Goal: Task Accomplishment & Management: Use online tool/utility

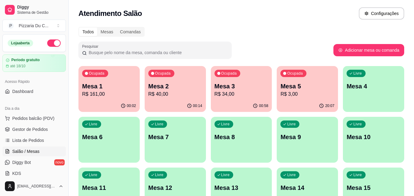
click at [88, 138] on p "Mesa 6" at bounding box center [109, 137] width 54 height 9
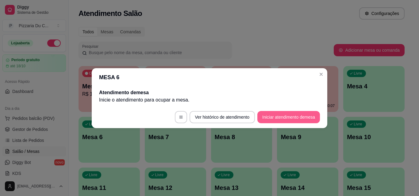
click at [271, 116] on button "Iniciar atendimento de mesa" at bounding box center [288, 117] width 63 height 12
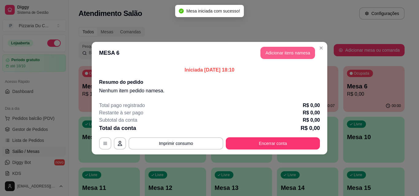
click at [294, 57] on button "Adicionar itens na mesa" at bounding box center [287, 53] width 55 height 12
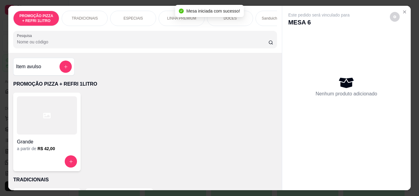
click at [76, 16] on p "TRADICIONAIS" at bounding box center [85, 18] width 26 height 5
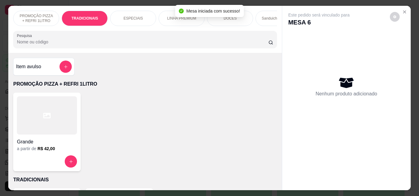
scroll to position [16, 0]
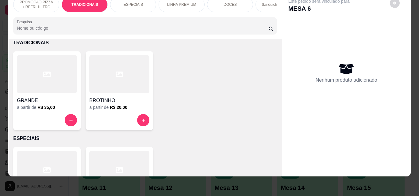
click at [56, 121] on div at bounding box center [47, 120] width 60 height 12
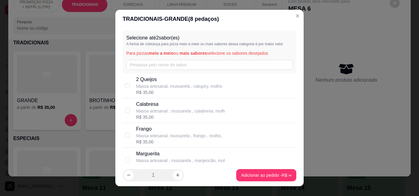
click at [156, 114] on p "Massa artesanal , mussarela , calabresa, molh" at bounding box center [180, 111] width 89 height 6
checkbox input "true"
click at [158, 133] on p "Frango" at bounding box center [179, 129] width 86 height 7
checkbox input "true"
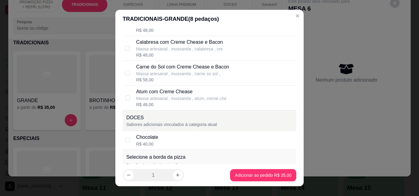
scroll to position [983, 0]
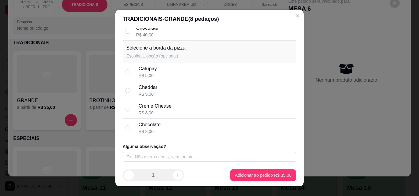
drag, startPoint x: 158, startPoint y: 77, endPoint x: 164, endPoint y: 87, distance: 12.2
click at [158, 76] on div "Catupiry R$ 5,00" at bounding box center [216, 71] width 155 height 13
radio input "true"
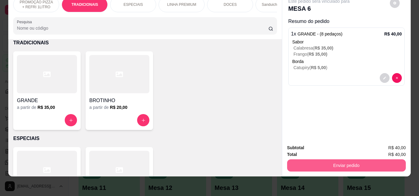
click at [340, 161] on button "Enviar pedido" at bounding box center [346, 166] width 119 height 12
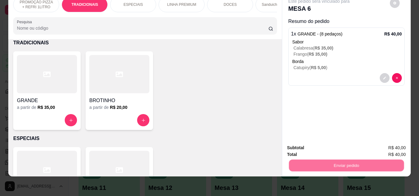
click at [333, 137] on p "Essa é uma forma de identificar quem consumiu cada item na mesa e facilitar o p…" at bounding box center [343, 136] width 105 height 10
click at [341, 145] on button "Registrar cliente" at bounding box center [348, 146] width 40 height 12
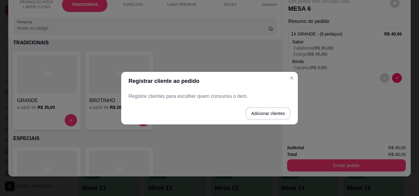
click at [272, 115] on button "Adicionar clientes" at bounding box center [267, 114] width 45 height 12
click at [199, 98] on input "Nome do cliente" at bounding box center [209, 99] width 155 height 6
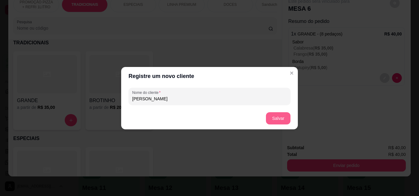
type input "SONIA"
click at [277, 119] on button "Salvar" at bounding box center [278, 118] width 25 height 12
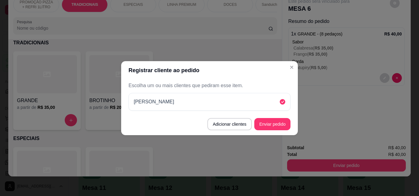
click at [288, 124] on button "Enviar pedido" at bounding box center [272, 124] width 36 height 12
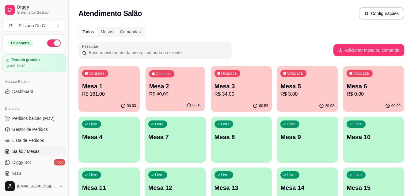
click at [204, 94] on div "Ocupada Mesa 2 R$ 40,00" at bounding box center [175, 83] width 59 height 33
click at [301, 78] on div "Ocupada Mesa 5 R$ 3,00" at bounding box center [307, 83] width 61 height 34
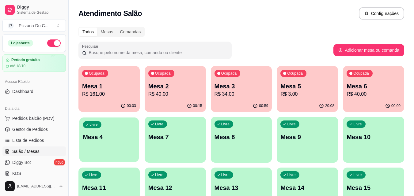
click at [111, 140] on p "Mesa 4" at bounding box center [109, 137] width 52 height 8
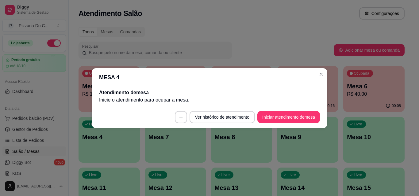
click at [297, 120] on button "Iniciar atendimento de mesa" at bounding box center [288, 117] width 63 height 12
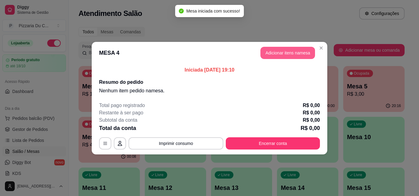
click at [293, 49] on button "Adicionar itens na mesa" at bounding box center [287, 53] width 55 height 12
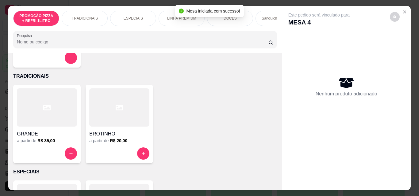
scroll to position [123, 0]
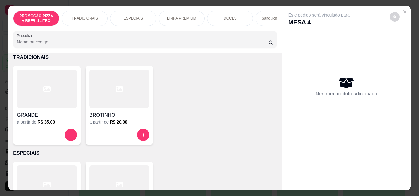
click at [111, 119] on h4 "BROTINHO" at bounding box center [119, 115] width 60 height 7
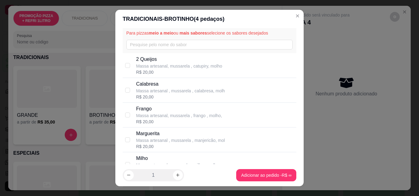
scroll to position [31, 0]
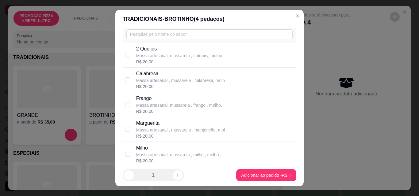
click at [157, 130] on p "Massa artesanal , mussarela , manjericão, mol" at bounding box center [180, 130] width 89 height 6
checkbox input "true"
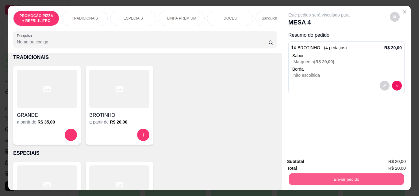
click at [334, 174] on button "Enviar pedido" at bounding box center [345, 179] width 115 height 12
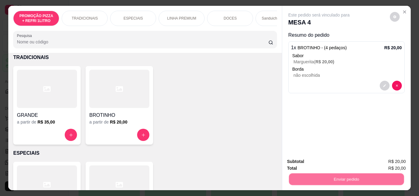
click at [337, 166] on button "Registrar cliente" at bounding box center [348, 162] width 40 height 12
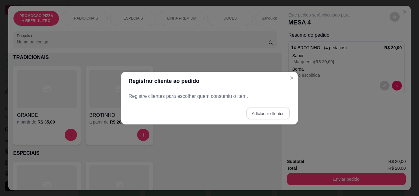
click at [255, 113] on button "Adicionar clientes" at bounding box center [267, 114] width 43 height 12
click at [206, 96] on input "Nome do cliente" at bounding box center [209, 99] width 155 height 6
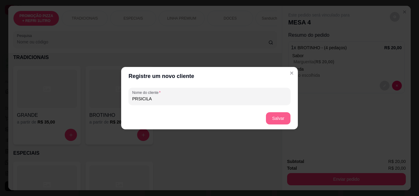
type input "PRSICILA"
click at [271, 113] on button "Salvar" at bounding box center [278, 118] width 25 height 12
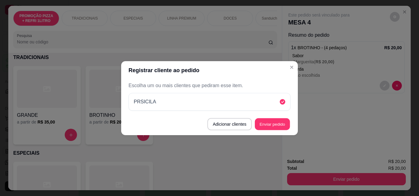
click at [286, 123] on button "Enviar pedido" at bounding box center [272, 124] width 35 height 12
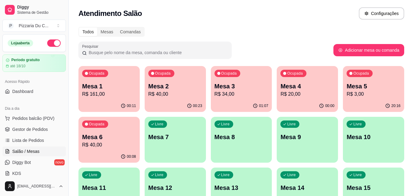
click at [176, 81] on div "Ocupada Mesa 2 R$ 40,00" at bounding box center [175, 83] width 61 height 34
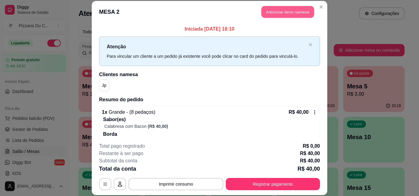
click at [262, 9] on button "Adicionar itens na mesa" at bounding box center [287, 12] width 53 height 12
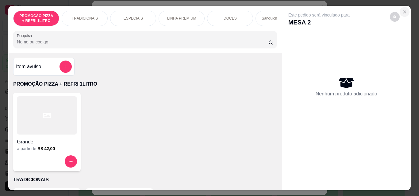
click at [405, 8] on button "Close" at bounding box center [404, 12] width 10 height 10
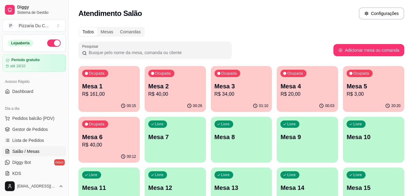
click at [129, 136] on p "Mesa 6" at bounding box center [109, 137] width 54 height 9
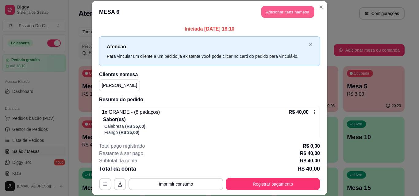
click at [288, 10] on button "Adicionar itens na mesa" at bounding box center [287, 12] width 53 height 12
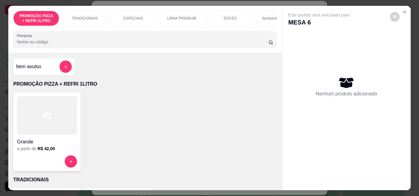
scroll to position [0, 219]
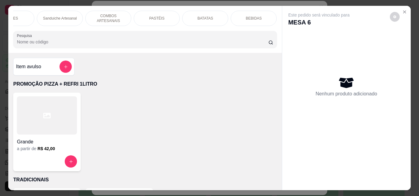
click at [208, 17] on p "BATATAS" at bounding box center [205, 18] width 16 height 5
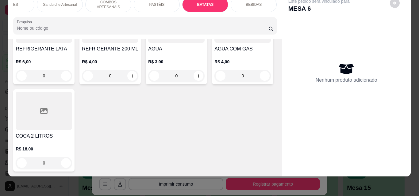
scroll to position [2196, 0]
type input "1"
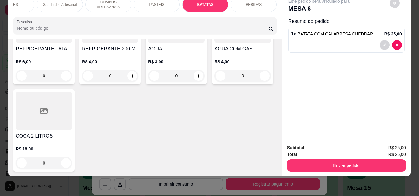
scroll to position [2196, 0]
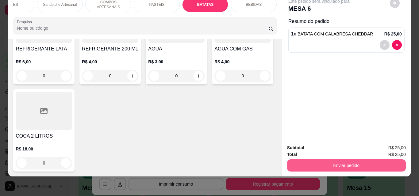
click at [352, 160] on button "Enviar pedido" at bounding box center [346, 166] width 119 height 12
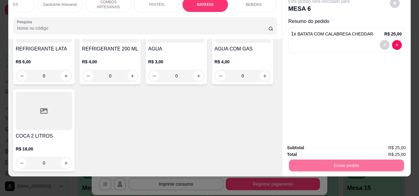
click at [396, 147] on button "Enviar pedido" at bounding box center [390, 145] width 34 height 11
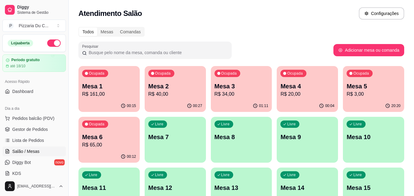
click at [107, 148] on p "R$ 65,00" at bounding box center [109, 145] width 54 height 7
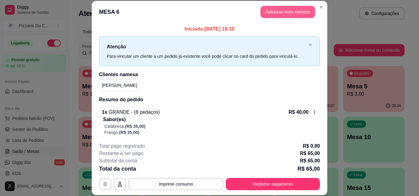
click at [272, 13] on button "Adicionar itens na mesa" at bounding box center [287, 12] width 55 height 12
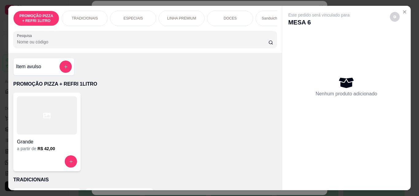
scroll to position [0, 219]
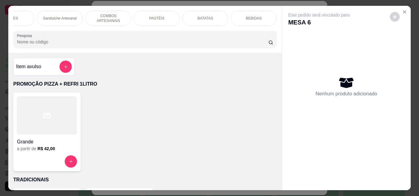
click at [249, 16] on p "BEBIDAS" at bounding box center [253, 18] width 16 height 5
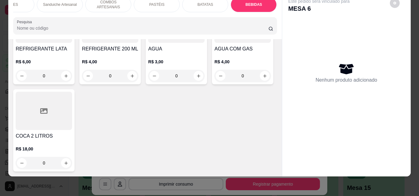
scroll to position [2454, 0]
click at [68, 78] on icon "increase-product-quantity" at bounding box center [66, 76] width 5 height 5
type input "1"
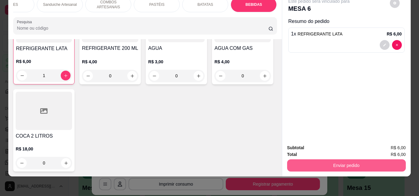
click at [337, 165] on button "Enviar pedido" at bounding box center [346, 166] width 119 height 12
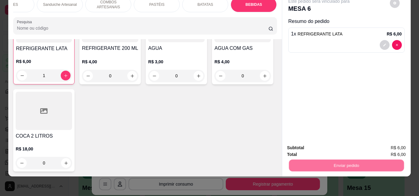
click at [391, 144] on button "Enviar pedido" at bounding box center [389, 146] width 35 height 12
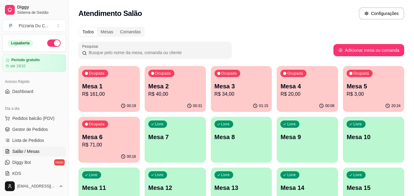
click at [175, 148] on div "Livre Mesa 7" at bounding box center [175, 136] width 61 height 39
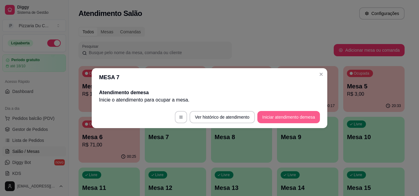
click at [283, 113] on button "Iniciar atendimento de mesa" at bounding box center [288, 117] width 63 height 12
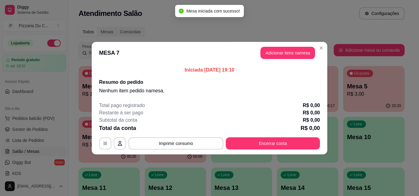
click at [280, 57] on button "Adicionar itens na mesa" at bounding box center [287, 53] width 55 height 12
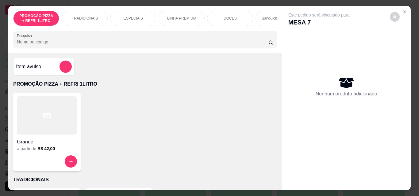
scroll to position [0, 219]
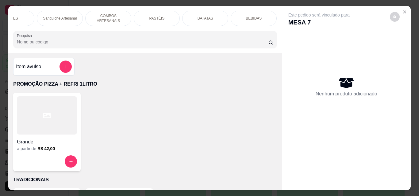
click at [163, 12] on div "PASTÉIS" at bounding box center [157, 18] width 46 height 15
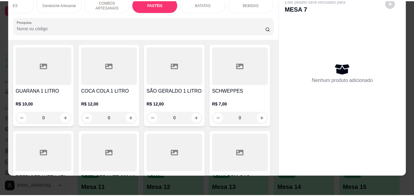
scroll to position [1935, 0]
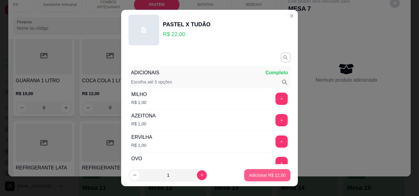
click at [273, 177] on p "Adicionar R$ 22,00" at bounding box center [267, 176] width 36 height 6
type input "1"
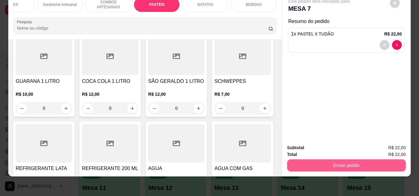
click at [361, 162] on button "Enviar pedido" at bounding box center [346, 166] width 119 height 12
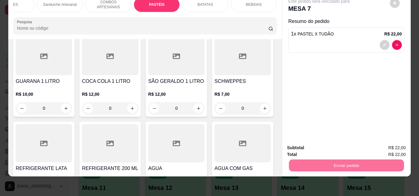
click at [385, 142] on button "Enviar pedido" at bounding box center [389, 146] width 35 height 12
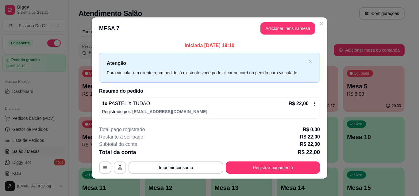
click at [118, 168] on icon "button" at bounding box center [119, 167] width 5 height 5
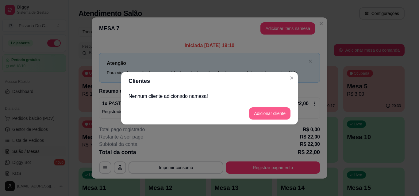
click at [253, 115] on button "Adicionar cliente" at bounding box center [269, 114] width 41 height 12
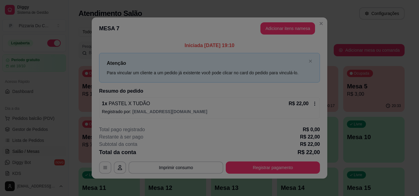
click at [205, 102] on div at bounding box center [209, 96] width 154 height 12
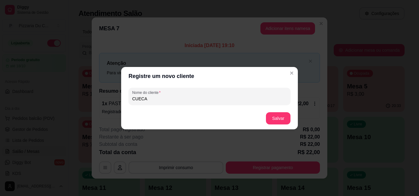
type input "CUECA"
click at [267, 115] on button "Salvar" at bounding box center [278, 118] width 25 height 12
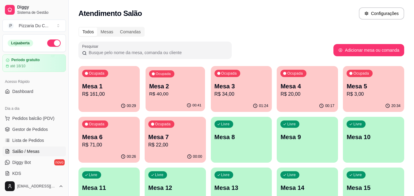
click at [183, 96] on p "R$ 40,00" at bounding box center [175, 94] width 52 height 7
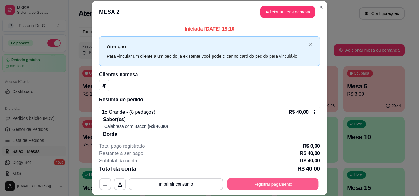
click at [266, 181] on button "Registrar pagamento" at bounding box center [272, 184] width 91 height 12
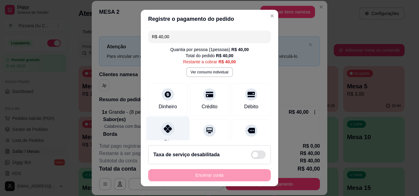
click at [169, 123] on div "Pix" at bounding box center [167, 135] width 43 height 36
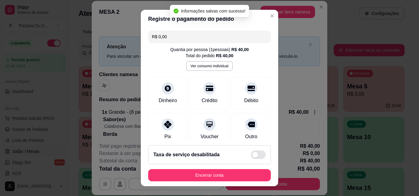
type input "R$ 0,00"
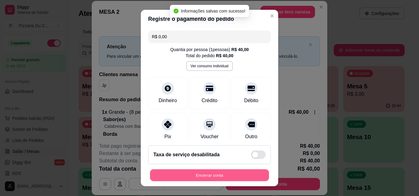
click at [197, 176] on button "Encerrar conta" at bounding box center [209, 176] width 119 height 12
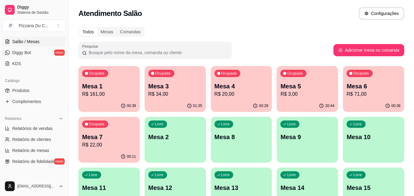
scroll to position [123, 0]
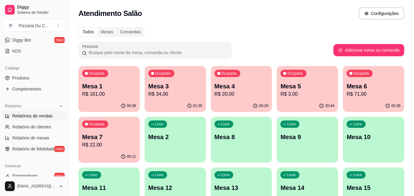
click at [25, 120] on link "Relatórios de vendas" at bounding box center [33, 116] width 63 height 10
select select "ALL"
select select "0"
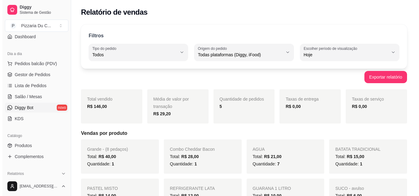
scroll to position [31, 0]
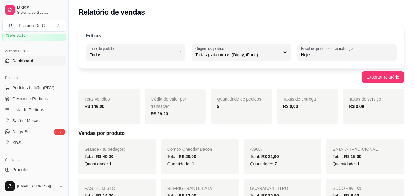
click at [31, 62] on span "Dashboard" at bounding box center [22, 61] width 21 height 6
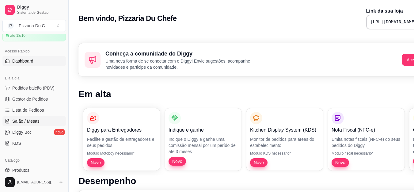
click at [38, 121] on span "Salão / Mesas" at bounding box center [25, 121] width 27 height 6
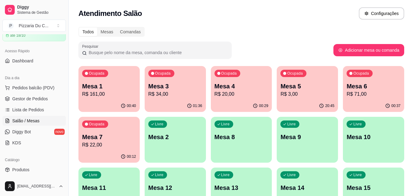
click at [179, 143] on div "Livre Mesa 2" at bounding box center [175, 136] width 61 height 39
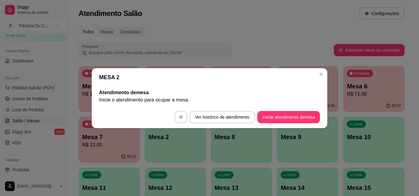
click at [283, 115] on button "Iniciar atendimento de mesa" at bounding box center [288, 117] width 63 height 12
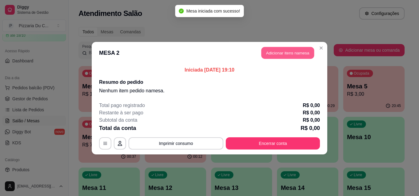
click at [283, 57] on button "Adicionar itens na mesa" at bounding box center [287, 53] width 53 height 12
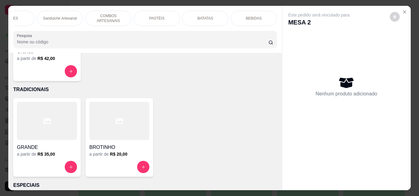
scroll to position [92, 0]
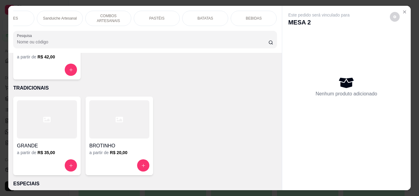
click at [123, 147] on h4 "BROTINHO" at bounding box center [119, 146] width 60 height 7
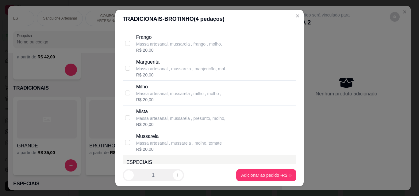
click at [154, 137] on p "Mussarela" at bounding box center [179, 136] width 86 height 7
checkbox input "true"
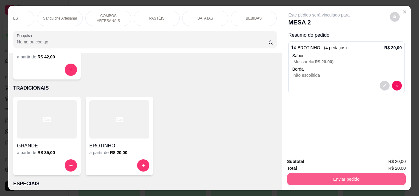
click at [351, 178] on button "Enviar pedido" at bounding box center [346, 179] width 119 height 12
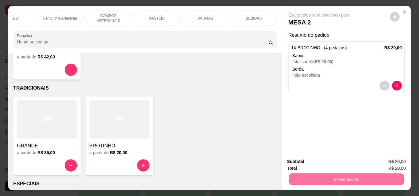
click at [357, 162] on button "Registrar cliente" at bounding box center [348, 162] width 40 height 12
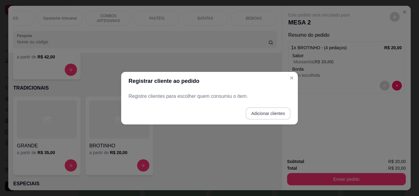
click at [275, 116] on button "Adicionar clientes" at bounding box center [267, 114] width 45 height 12
click at [205, 98] on input "Nome do cliente" at bounding box center [209, 99] width 154 height 6
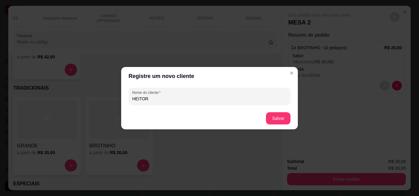
type input "HEITOR"
click at [269, 123] on button "Salvar" at bounding box center [278, 118] width 24 height 12
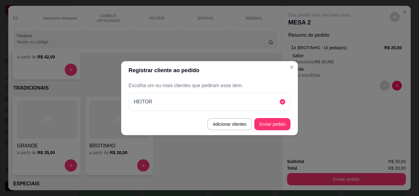
click at [288, 121] on button "Enviar pedido" at bounding box center [272, 124] width 36 height 12
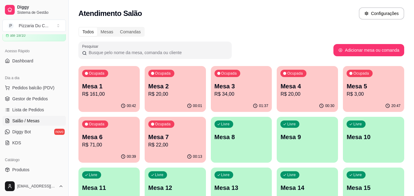
click at [175, 102] on div "00:01" at bounding box center [175, 106] width 61 height 12
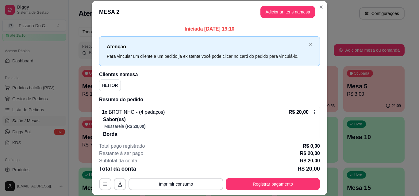
click at [278, 185] on button "Registrar pagamento" at bounding box center [273, 184] width 94 height 12
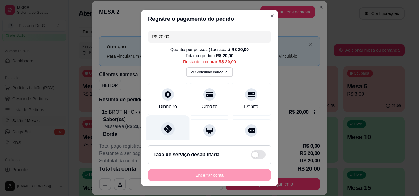
drag, startPoint x: 185, startPoint y: 133, endPoint x: 169, endPoint y: 131, distance: 15.2
click at [190, 133] on div "Voucher" at bounding box center [209, 136] width 39 height 32
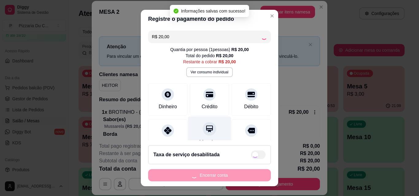
type input "R$ 0,00"
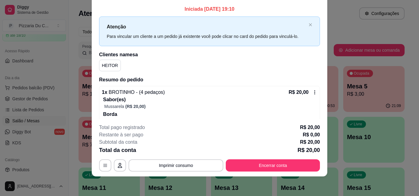
scroll to position [0, 0]
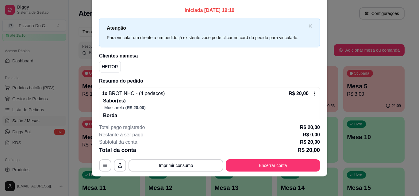
click at [309, 25] on icon "close" at bounding box center [310, 26] width 3 height 3
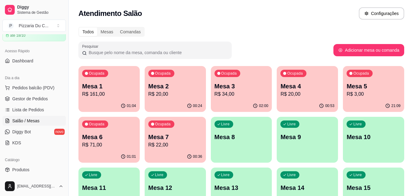
click at [169, 91] on p "R$ 20,00" at bounding box center [175, 94] width 54 height 7
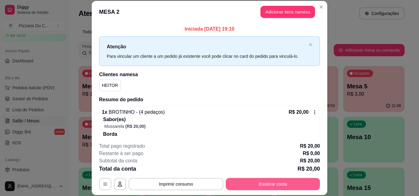
click at [270, 185] on button "Encerrar conta" at bounding box center [273, 184] width 94 height 12
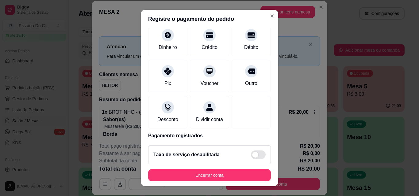
scroll to position [83, 0]
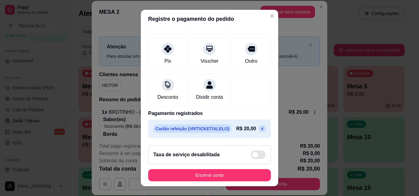
click at [258, 130] on p at bounding box center [261, 128] width 7 height 7
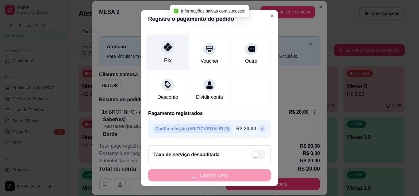
scroll to position [57, 0]
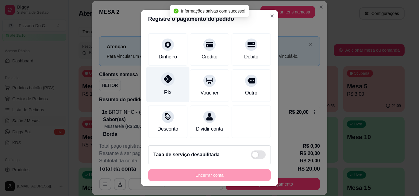
click at [167, 89] on div "Pix" at bounding box center [167, 93] width 7 height 8
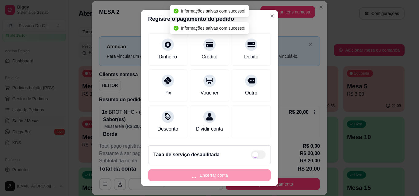
type input "R$ 0,00"
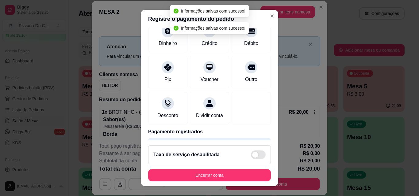
scroll to position [83, 0]
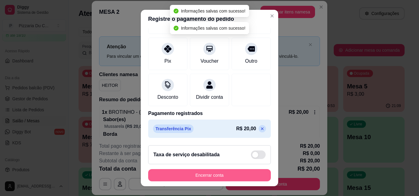
click at [204, 171] on button "Encerrar conta" at bounding box center [209, 175] width 123 height 12
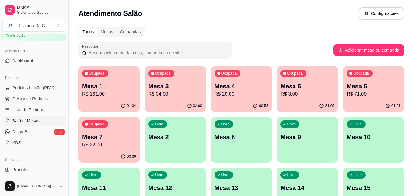
click at [256, 94] on p "R$ 20,00" at bounding box center [242, 94] width 54 height 7
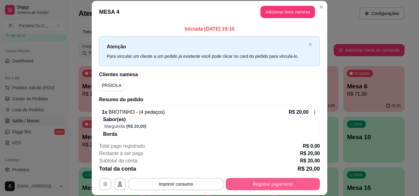
click at [262, 190] on button "Registrar pagamento" at bounding box center [273, 184] width 94 height 12
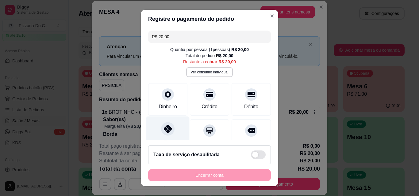
click at [167, 127] on icon at bounding box center [168, 129] width 8 height 8
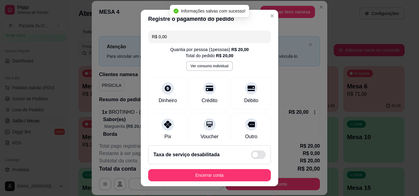
type input "R$ 0,00"
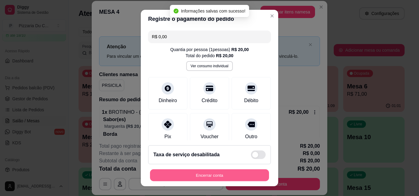
click at [229, 177] on button "Encerrar conta" at bounding box center [209, 176] width 119 height 12
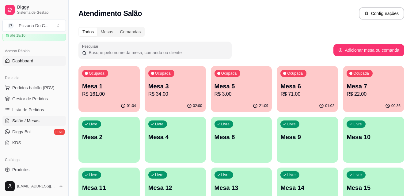
click at [30, 58] on span "Dashboard" at bounding box center [22, 61] width 21 height 6
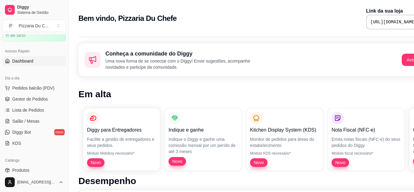
click at [36, 74] on div "Dia a dia" at bounding box center [33, 78] width 63 height 10
click at [38, 90] on span "Pedidos balcão (PDV)" at bounding box center [33, 88] width 42 height 6
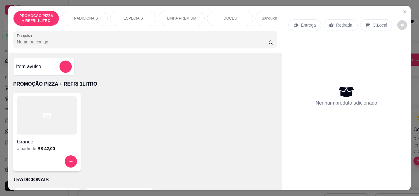
scroll to position [0, 219]
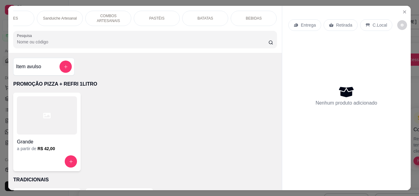
click at [166, 13] on div "PASTÉIS" at bounding box center [157, 18] width 46 height 15
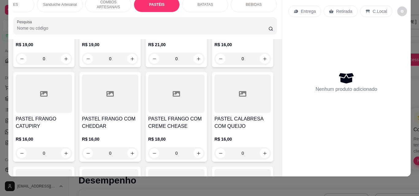
scroll to position [1414, 0]
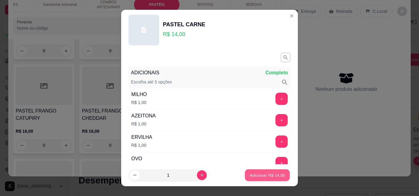
click at [265, 172] on button "Adicionar R$ 14,00" at bounding box center [267, 176] width 45 height 12
type input "1"
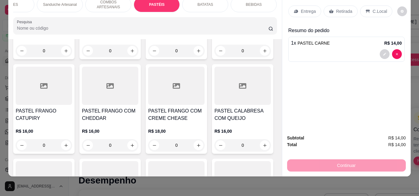
scroll to position [0, 0]
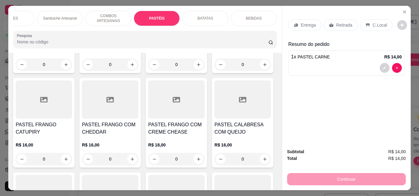
click at [304, 27] on div "Entrega" at bounding box center [304, 25] width 33 height 12
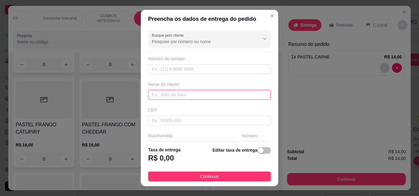
click at [169, 96] on input "text" at bounding box center [209, 95] width 123 height 10
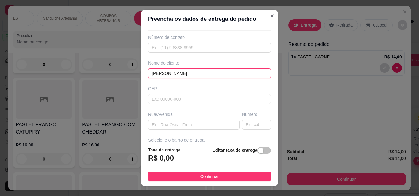
scroll to position [31, 0]
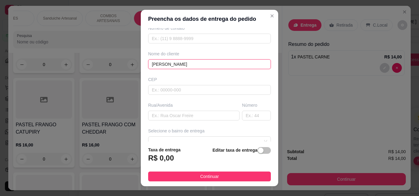
type input "[PERSON_NAME]"
click at [169, 110] on div "Rua/Avenida" at bounding box center [194, 111] width 94 height 18
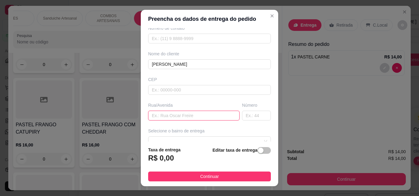
click at [170, 112] on input "text" at bounding box center [193, 116] width 91 height 10
paste input "E"
click at [183, 115] on input "text" at bounding box center [193, 116] width 91 height 10
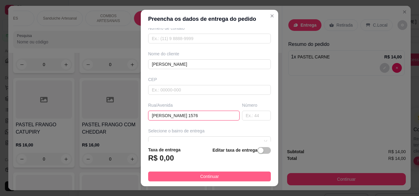
type input "[PERSON_NAME] 1576"
click at [218, 174] on button "Continuar" at bounding box center [209, 177] width 123 height 10
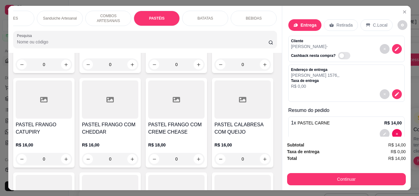
scroll to position [13, 0]
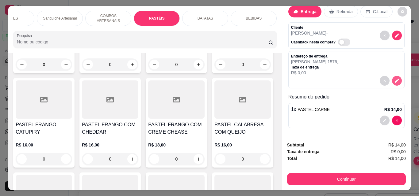
click at [394, 78] on icon "decrease-product-quantity" at bounding box center [397, 81] width 6 height 6
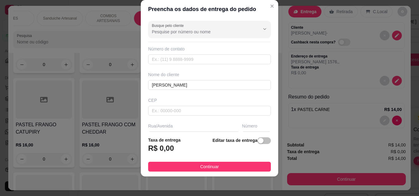
scroll to position [31, 0]
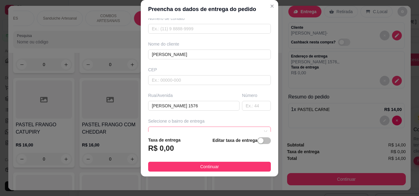
click at [192, 129] on span at bounding box center [209, 131] width 115 height 9
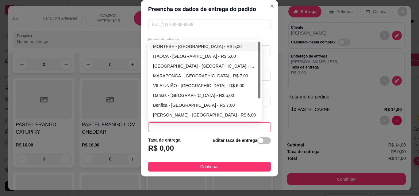
click at [179, 48] on div "MONTESE - FORTALEZA - R$ 5,00" at bounding box center [205, 46] width 104 height 7
type input "[GEOGRAPHIC_DATA]"
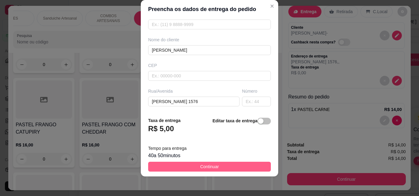
click at [230, 166] on button "Continuar" at bounding box center [209, 167] width 123 height 10
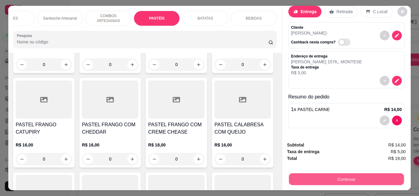
click at [359, 181] on button "Continuar" at bounding box center [345, 179] width 115 height 12
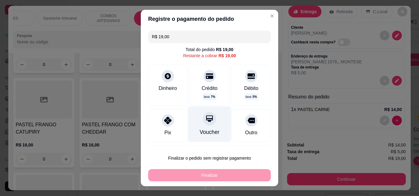
scroll to position [31, 0]
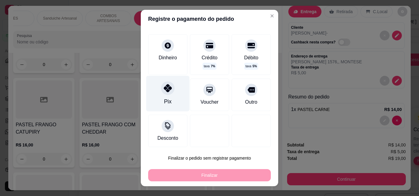
click at [172, 102] on div "Pix" at bounding box center [167, 94] width 43 height 36
type input "R$ 0,00"
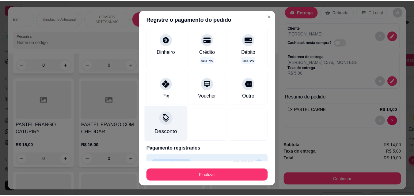
scroll to position [25, 0]
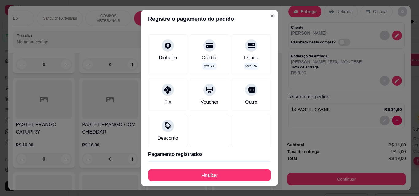
click at [200, 172] on button "Finalizar" at bounding box center [209, 175] width 123 height 12
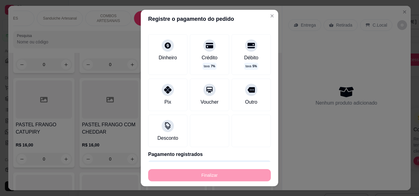
type input "0"
type input "-R$ 19,00"
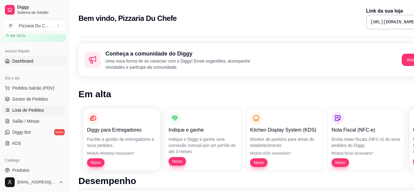
click at [40, 109] on span "Lista de Pedidos" at bounding box center [28, 110] width 32 height 6
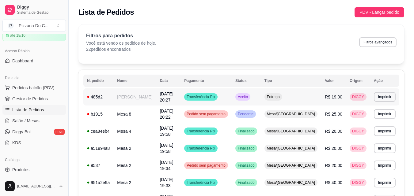
click at [173, 96] on span "[DATE] 20:27" at bounding box center [166, 97] width 13 height 11
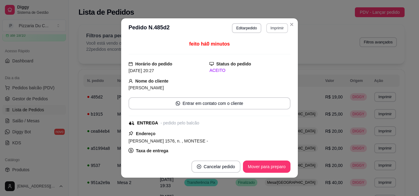
click at [266, 29] on button "Imprimir" at bounding box center [277, 28] width 22 height 10
click at [266, 29] on button "Imprimir" at bounding box center [276, 28] width 21 height 10
click at [269, 25] on button "Imprimir" at bounding box center [277, 28] width 22 height 10
click at [267, 51] on button "IMPRESSORA" at bounding box center [263, 50] width 43 height 10
click at [271, 31] on button "Imprimir" at bounding box center [277, 28] width 22 height 10
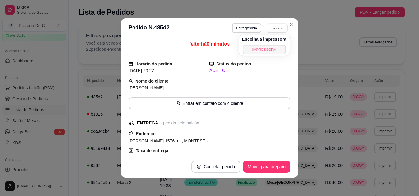
click at [262, 51] on button "IMPRESSORA" at bounding box center [263, 50] width 43 height 10
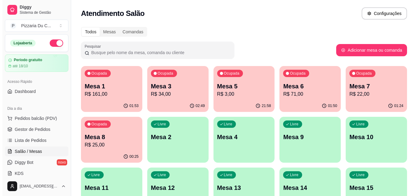
scroll to position [31, 0]
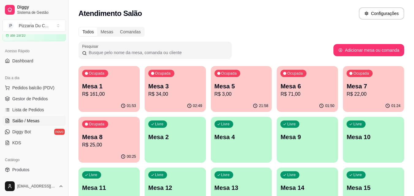
click at [170, 136] on p "Mesa 2" at bounding box center [175, 137] width 54 height 9
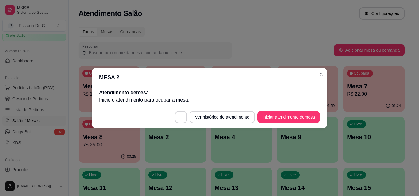
click at [275, 116] on button "Iniciar atendimento de mesa" at bounding box center [288, 117] width 63 height 12
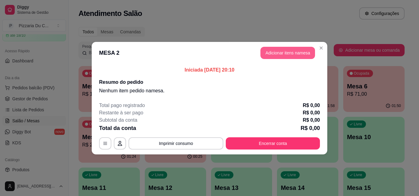
click at [286, 54] on button "Adicionar itens na mesa" at bounding box center [287, 53] width 55 height 12
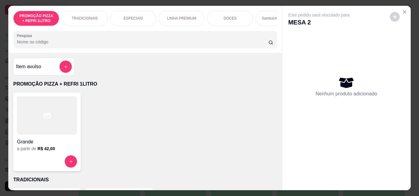
scroll to position [0, 219]
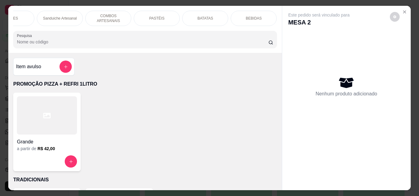
click at [243, 19] on div "BEBIDAS" at bounding box center [253, 18] width 46 height 15
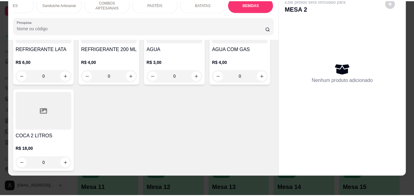
scroll to position [2503, 0]
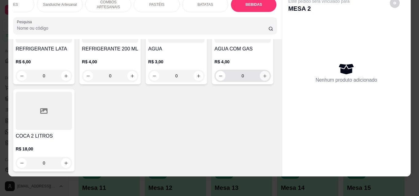
click at [262, 78] on icon "increase-product-quantity" at bounding box center [264, 76] width 5 height 5
type input "1"
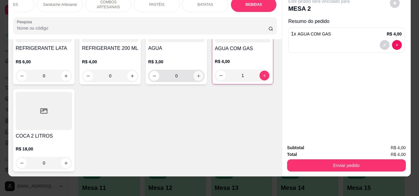
click at [193, 81] on button "increase-product-quantity" at bounding box center [198, 76] width 10 height 10
type input "1"
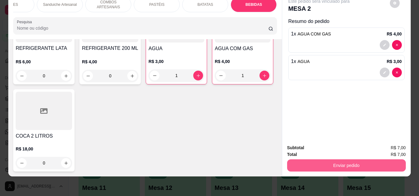
click at [354, 163] on button "Enviar pedido" at bounding box center [346, 166] width 119 height 12
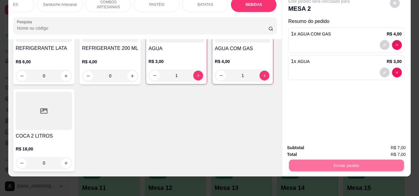
click at [358, 148] on button "Registrar cliente" at bounding box center [348, 145] width 39 height 11
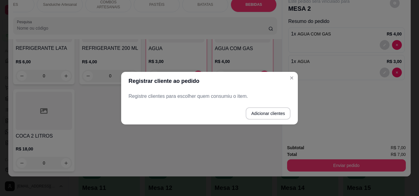
click at [261, 116] on button "Adicionar clientes" at bounding box center [267, 114] width 45 height 12
click at [229, 98] on input "Nome do cliente" at bounding box center [209, 99] width 155 height 6
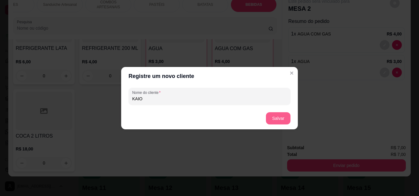
type input "KAIO"
click at [281, 124] on button "Salvar" at bounding box center [278, 118] width 25 height 12
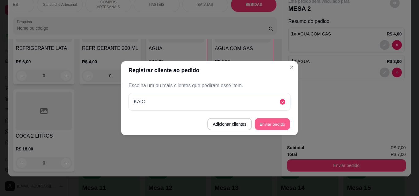
click at [281, 128] on button "Enviar pedido" at bounding box center [272, 124] width 35 height 12
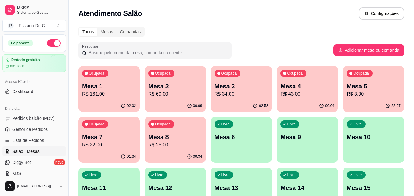
click at [173, 100] on div "00:09" at bounding box center [175, 106] width 61 height 12
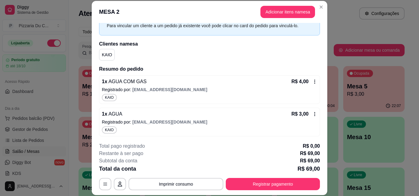
scroll to position [107, 0]
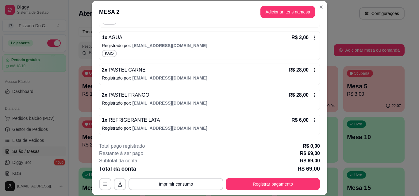
click at [307, 67] on div "R$ 28,00" at bounding box center [302, 70] width 29 height 7
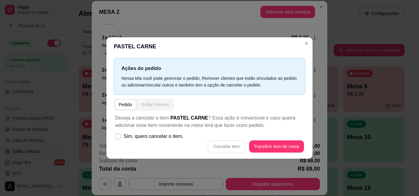
click at [152, 106] on div "Editar clientes" at bounding box center [155, 105] width 27 height 6
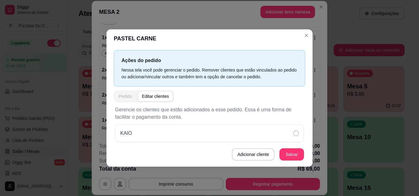
click at [133, 95] on button "Pedido" at bounding box center [125, 97] width 21 height 10
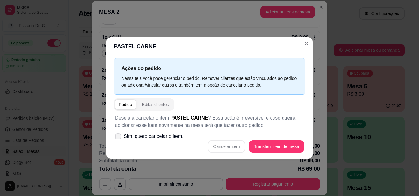
click at [158, 137] on span "Sim, quero cancelar o item." at bounding box center [154, 136] width 60 height 7
click at [119, 138] on input "Sim, quero cancelar o item." at bounding box center [117, 140] width 4 height 4
checkbox input "true"
click at [226, 145] on button "Cancelar item" at bounding box center [225, 147] width 37 height 12
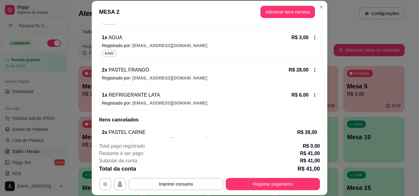
click at [283, 15] on button "Adicionar itens na mesa" at bounding box center [287, 12] width 55 height 12
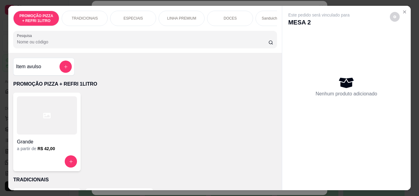
scroll to position [0, 219]
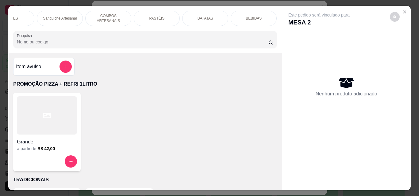
click at [166, 17] on div "PASTÉIS" at bounding box center [157, 18] width 46 height 15
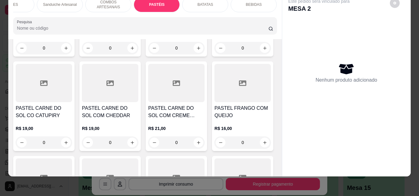
scroll to position [1384, 0]
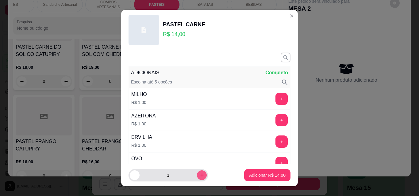
click at [197, 172] on button "increase-product-quantity" at bounding box center [202, 176] width 10 height 10
type input "2"
click at [276, 102] on button "+" at bounding box center [282, 99] width 12 height 12
click at [275, 100] on button "+" at bounding box center [281, 99] width 12 height 12
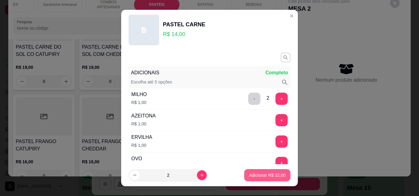
click at [264, 176] on p "Adicionar R$ 32,00" at bounding box center [267, 176] width 36 height 6
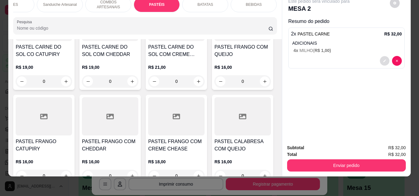
click at [385, 56] on button "decrease-product-quantity" at bounding box center [384, 61] width 10 height 10
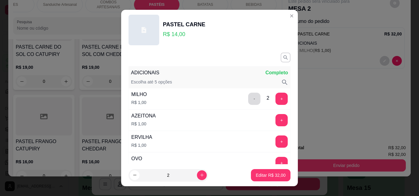
click at [248, 98] on button "-" at bounding box center [254, 99] width 12 height 12
click at [259, 174] on p "Editar R$ 30,00" at bounding box center [270, 176] width 29 height 6
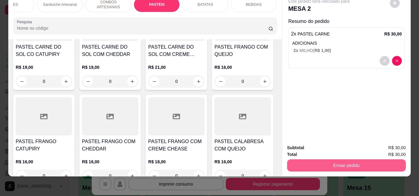
click at [333, 160] on button "Enviar pedido" at bounding box center [346, 166] width 119 height 12
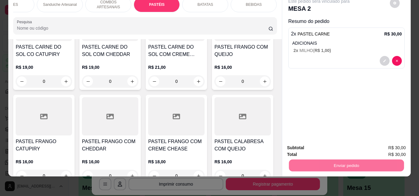
click at [396, 145] on button "Enviar pedido" at bounding box center [389, 146] width 35 height 12
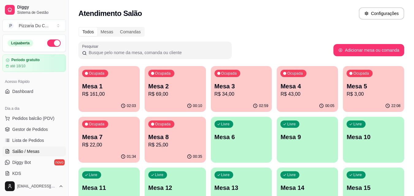
click at [242, 147] on div "Livre Mesa 6" at bounding box center [241, 136] width 61 height 39
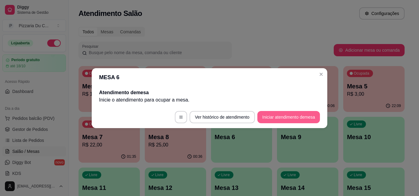
click at [276, 122] on button "Iniciar atendimento de mesa" at bounding box center [288, 117] width 63 height 12
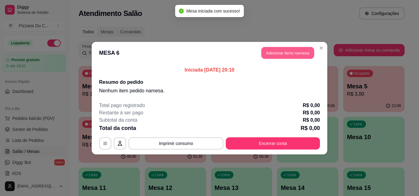
click at [267, 55] on button "Adicionar itens na mesa" at bounding box center [287, 53] width 53 height 12
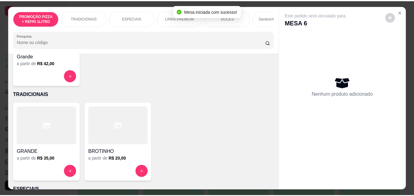
scroll to position [92, 0]
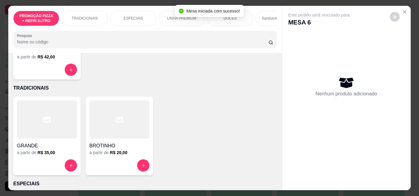
click at [68, 139] on div at bounding box center [47, 120] width 60 height 38
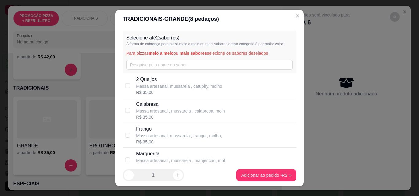
click at [157, 127] on p "Frango" at bounding box center [179, 129] width 86 height 7
checkbox input "true"
click at [159, 115] on div "R$ 35,00" at bounding box center [180, 117] width 89 height 6
checkbox input "true"
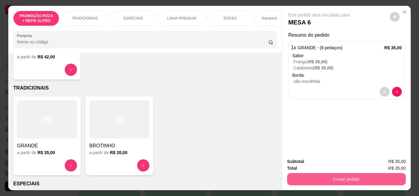
click at [310, 178] on button "Enviar pedido" at bounding box center [346, 179] width 119 height 12
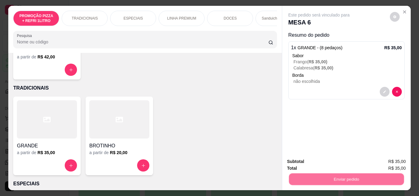
click at [347, 165] on button "Registrar cliente" at bounding box center [348, 162] width 40 height 12
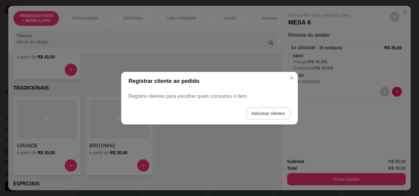
click at [267, 115] on button "Adicionar clientes" at bounding box center [267, 114] width 45 height 12
click at [196, 92] on div at bounding box center [209, 96] width 154 height 12
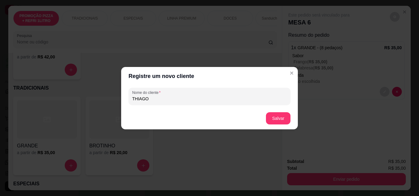
type input "THIAGO"
click at [273, 116] on button "Salvar" at bounding box center [278, 118] width 25 height 12
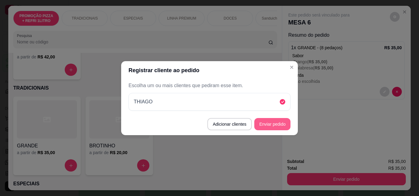
click at [285, 123] on button "Enviar pedido" at bounding box center [272, 124] width 36 height 12
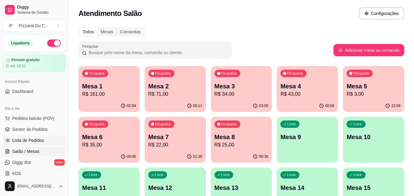
click at [35, 145] on link "Lista de Pedidos" at bounding box center [33, 141] width 63 height 10
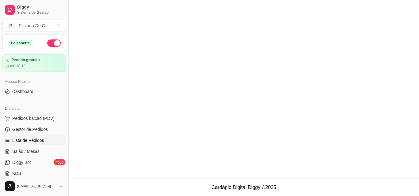
click at [34, 150] on span "Salão / Mesas" at bounding box center [25, 152] width 27 height 6
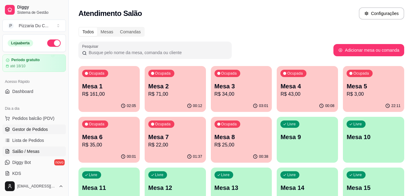
click at [27, 126] on link "Gestor de Pedidos" at bounding box center [33, 130] width 63 height 10
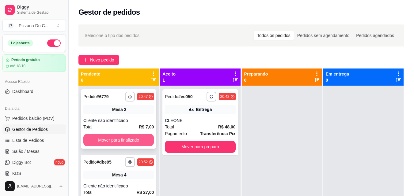
click at [124, 139] on button "Mover para finalizado" at bounding box center [118, 140] width 70 height 12
click at [124, 139] on button "Mover para finalizado" at bounding box center [118, 141] width 68 height 12
click at [124, 139] on button "Mover para finalizado" at bounding box center [118, 140] width 70 height 12
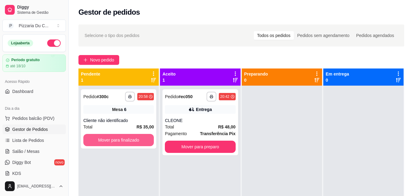
click at [124, 139] on button "Mover para finalizado" at bounding box center [118, 140] width 70 height 12
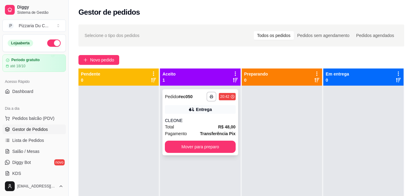
click at [182, 154] on div "**********" at bounding box center [199, 122] width 75 height 66
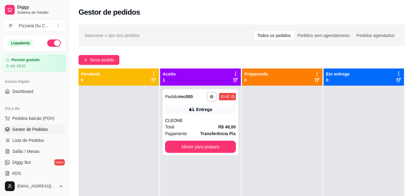
click at [200, 151] on div "Taxa de entrega R$ 6,00" at bounding box center [209, 154] width 162 height 15
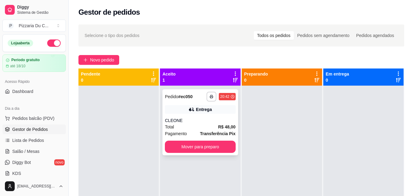
click at [207, 149] on button "Mover para preparo" at bounding box center [200, 147] width 70 height 12
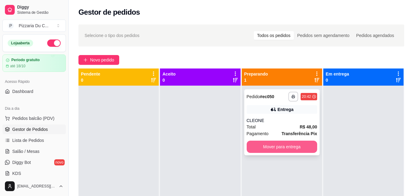
click at [276, 152] on button "Mover para entrega" at bounding box center [282, 147] width 70 height 12
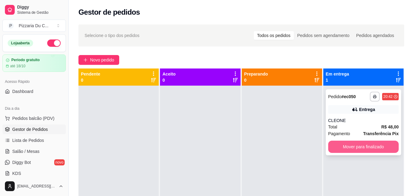
click at [363, 147] on button "Mover para finalizado" at bounding box center [363, 147] width 70 height 12
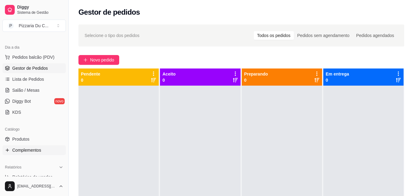
scroll to position [92, 0]
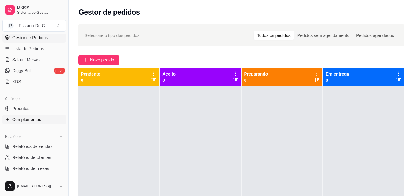
click at [31, 148] on span "Relatórios de vendas" at bounding box center [32, 147] width 40 height 6
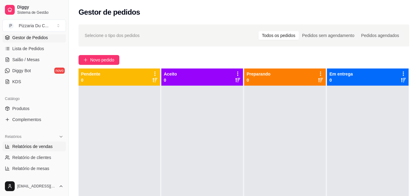
select select "ALL"
select select "0"
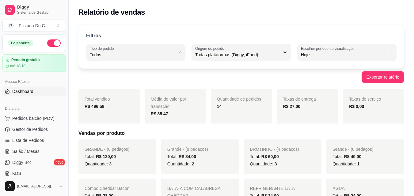
click at [37, 90] on link "Dashboard" at bounding box center [33, 92] width 63 height 10
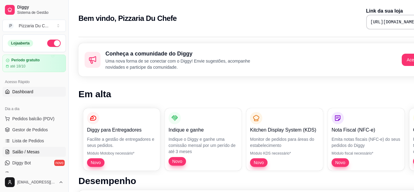
click at [38, 150] on span "Salão / Mesas" at bounding box center [25, 152] width 27 height 6
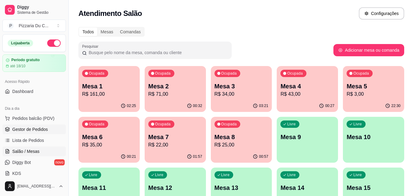
click at [41, 127] on span "Gestor de Pedidos" at bounding box center [30, 130] width 36 height 6
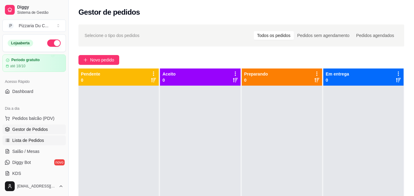
click at [41, 139] on span "Lista de Pedidos" at bounding box center [28, 141] width 32 height 6
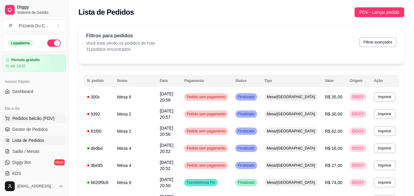
click at [40, 120] on span "Pedidos balcão (PDV)" at bounding box center [33, 119] width 42 height 6
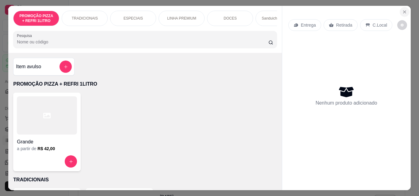
click at [402, 12] on icon "Close" at bounding box center [404, 12] width 5 height 5
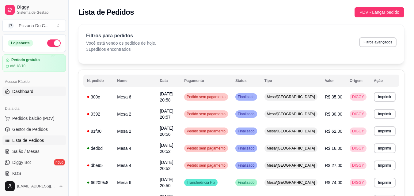
click at [29, 93] on span "Dashboard" at bounding box center [22, 92] width 21 height 6
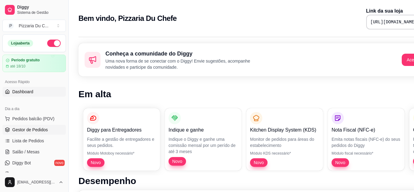
click at [44, 129] on span "Gestor de Pedidos" at bounding box center [30, 130] width 36 height 6
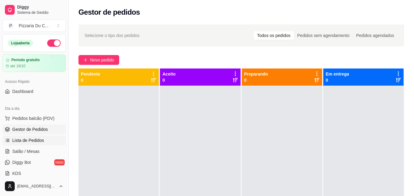
click at [42, 139] on span "Lista de Pedidos" at bounding box center [28, 141] width 32 height 6
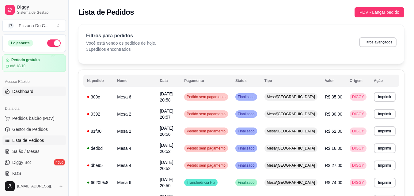
click at [42, 92] on link "Dashboard" at bounding box center [33, 92] width 63 height 10
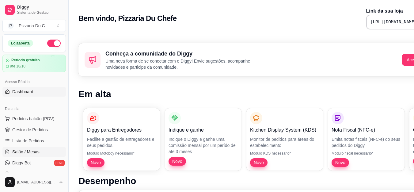
click at [46, 152] on link "Salão / Mesas" at bounding box center [33, 152] width 63 height 10
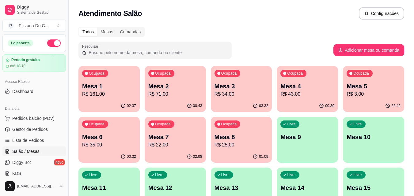
click at [172, 82] on p "Mesa 2" at bounding box center [175, 86] width 54 height 9
click at [240, 94] on p "R$ 34,00" at bounding box center [241, 94] width 52 height 7
click at [291, 81] on div "Ocupada Mesa 4 R$ 43,00" at bounding box center [307, 83] width 61 height 34
click at [357, 82] on div "Ocupada Mesa 5 R$ 3,00" at bounding box center [373, 83] width 61 height 34
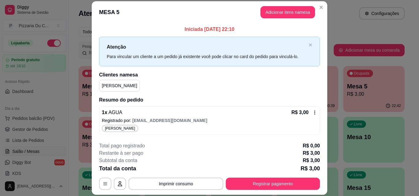
click at [313, 5] on header "MESA 5 Adicionar itens na mesa" at bounding box center [209, 12] width 235 height 22
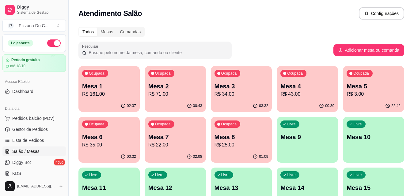
click at [127, 139] on p "Mesa 6" at bounding box center [109, 137] width 54 height 9
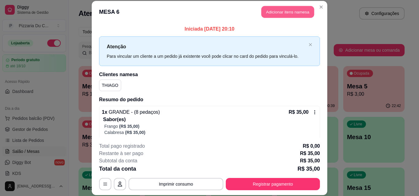
click at [270, 14] on button "Adicionar itens na mesa" at bounding box center [287, 12] width 53 height 12
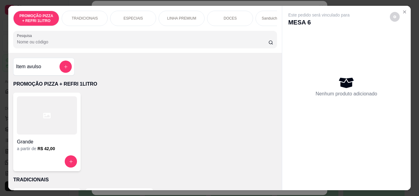
scroll to position [0, 219]
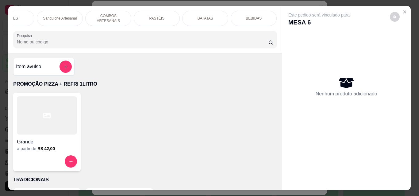
click at [264, 15] on div "BEBIDAS" at bounding box center [253, 18] width 46 height 15
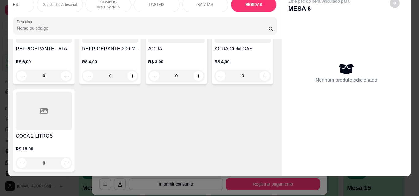
type input "1"
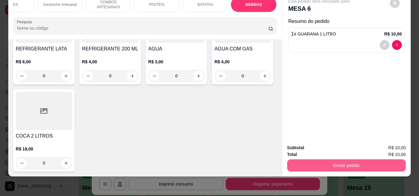
click at [318, 160] on button "Enviar pedido" at bounding box center [346, 166] width 119 height 12
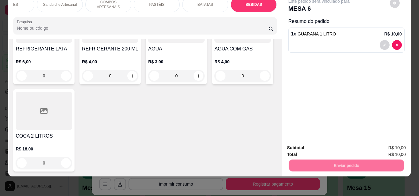
click at [385, 150] on button "Enviar pedido" at bounding box center [390, 145] width 34 height 11
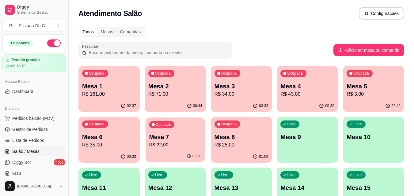
click at [194, 134] on p "Mesa 7" at bounding box center [175, 137] width 52 height 8
click at [258, 132] on div "Ocupada Mesa 8 R$ 25,00" at bounding box center [241, 134] width 61 height 34
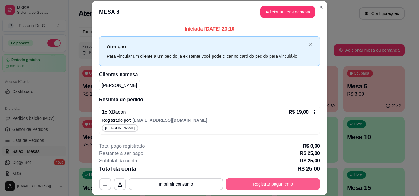
click at [240, 181] on button "Registrar pagamento" at bounding box center [273, 184] width 94 height 12
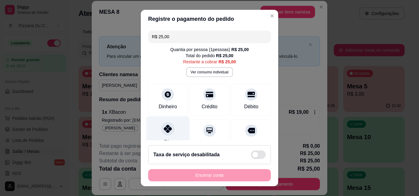
click at [168, 137] on div "Pix" at bounding box center [167, 135] width 43 height 36
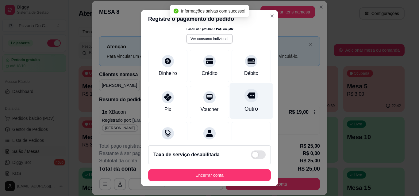
scroll to position [83, 0]
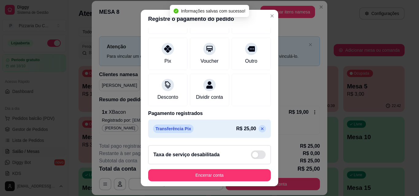
click at [260, 131] on icon at bounding box center [262, 129] width 5 height 5
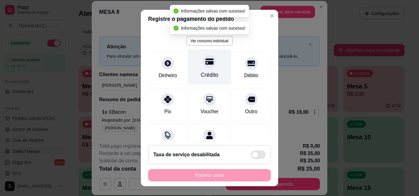
scroll to position [27, 0]
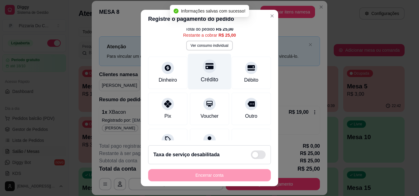
click at [208, 73] on div "Crédito" at bounding box center [209, 72] width 43 height 36
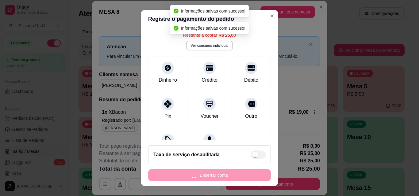
type input "R$ 0,00"
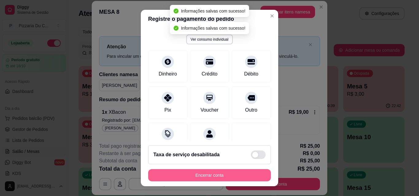
click at [220, 173] on button "Encerrar conta" at bounding box center [209, 175] width 123 height 12
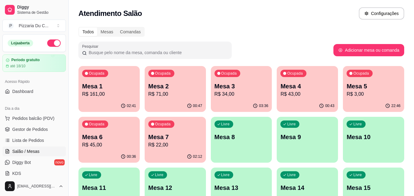
click at [180, 86] on p "Mesa 2" at bounding box center [175, 86] width 54 height 9
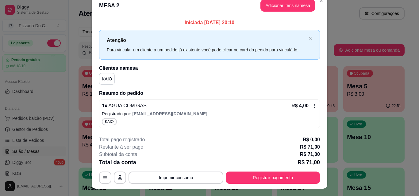
scroll to position [0, 0]
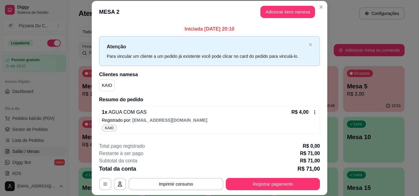
click at [302, 17] on button "Adicionar itens na mesa" at bounding box center [287, 12] width 55 height 12
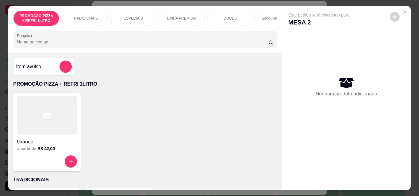
scroll to position [0, 219]
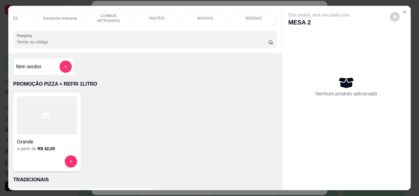
click at [261, 20] on div "BEBIDAS" at bounding box center [253, 18] width 46 height 15
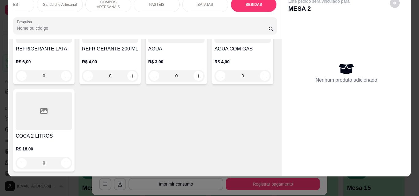
scroll to position [2503, 0]
click at [71, 76] on button "increase-product-quantity" at bounding box center [66, 76] width 10 height 10
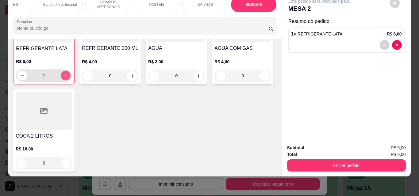
click at [70, 75] on button "increase-product-quantity" at bounding box center [66, 76] width 10 height 10
type input "2"
click at [392, 160] on button "Enviar pedido" at bounding box center [346, 166] width 119 height 12
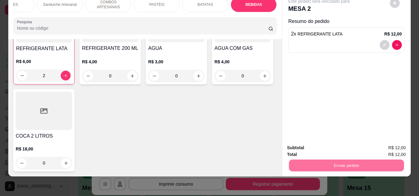
click at [383, 144] on button "Enviar pedido" at bounding box center [390, 145] width 34 height 11
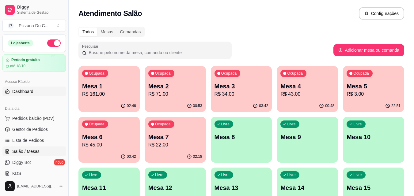
click at [31, 92] on span "Dashboard" at bounding box center [22, 92] width 21 height 6
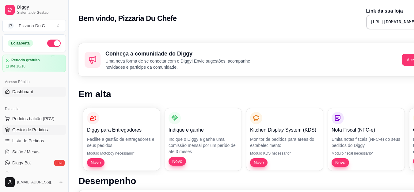
click at [32, 127] on span "Gestor de Pedidos" at bounding box center [30, 130] width 36 height 6
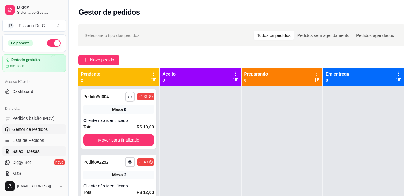
click at [42, 152] on link "Salão / Mesas" at bounding box center [33, 152] width 63 height 10
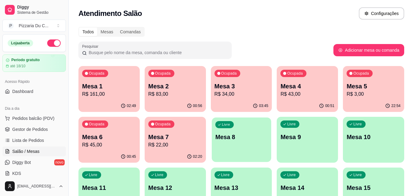
click at [269, 142] on div "Livre Mesa 8" at bounding box center [241, 136] width 59 height 37
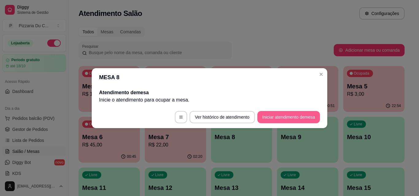
click at [276, 111] on footer "Ver histórico de atendimento Iniciar atendimento de mesa" at bounding box center [209, 117] width 235 height 22
click at [286, 121] on button "Iniciar atendimento de mesa" at bounding box center [288, 117] width 63 height 12
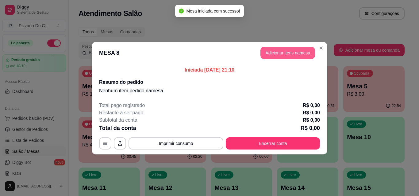
click at [268, 55] on button "Adicionar itens na mesa" at bounding box center [287, 53] width 55 height 12
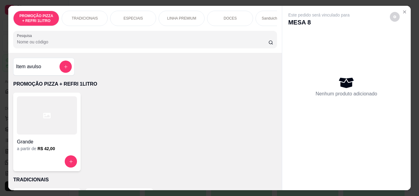
click at [56, 111] on div at bounding box center [47, 116] width 60 height 38
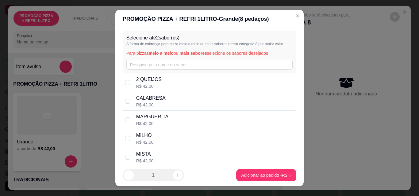
click at [159, 100] on p "CALABRESA" at bounding box center [150, 98] width 29 height 7
checkbox input "true"
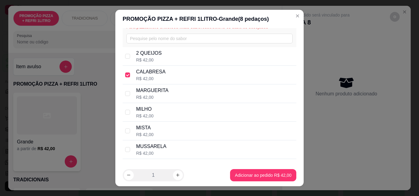
scroll to position [48, 0]
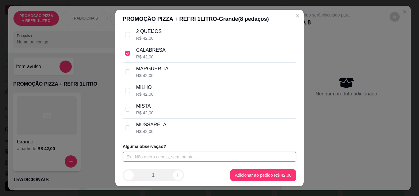
click at [195, 154] on input "text" at bounding box center [210, 157] width 174 height 10
type input "METADE SEM CEBOLA"
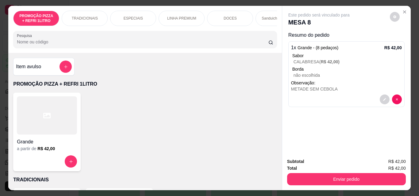
click at [143, 17] on div "ESPECIAIS" at bounding box center [133, 18] width 46 height 15
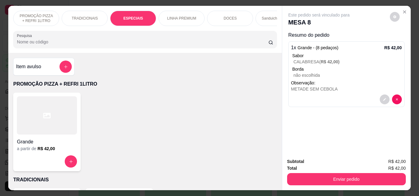
scroll to position [16, 0]
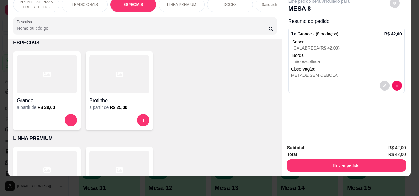
click at [58, 118] on div at bounding box center [47, 120] width 60 height 12
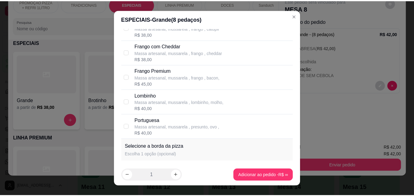
scroll to position [460, 0]
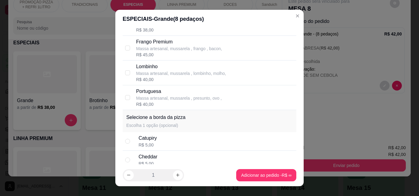
click at [162, 101] on p "Massa artesanal, mussarela , presunto, ovo ," at bounding box center [179, 98] width 86 height 6
checkbox input "true"
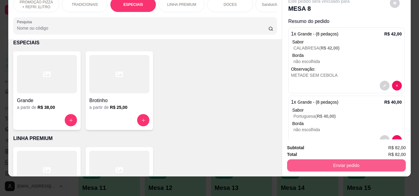
click at [326, 160] on button "Enviar pedido" at bounding box center [346, 166] width 119 height 12
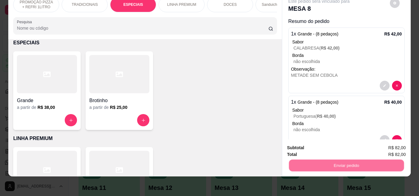
click at [344, 145] on button "Registrar cliente" at bounding box center [348, 145] width 39 height 11
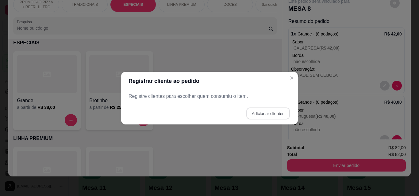
click at [282, 114] on button "Adicionar clientes" at bounding box center [267, 114] width 43 height 12
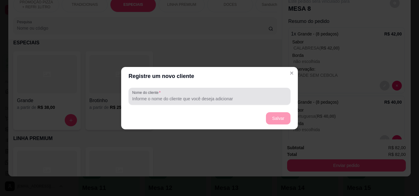
click at [233, 97] on input "Nome do cliente" at bounding box center [209, 99] width 154 height 6
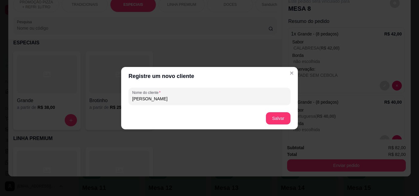
type input "[PERSON_NAME]"
click at [280, 113] on button "Salvar" at bounding box center [278, 118] width 24 height 12
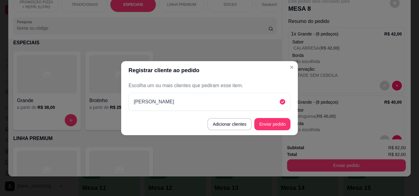
click at [278, 123] on button "Enviar pedido" at bounding box center [272, 124] width 36 height 12
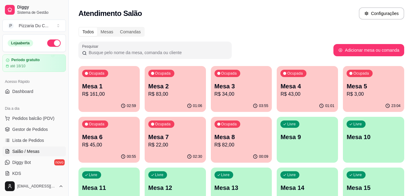
click at [324, 90] on p "Mesa 4" at bounding box center [307, 86] width 54 height 9
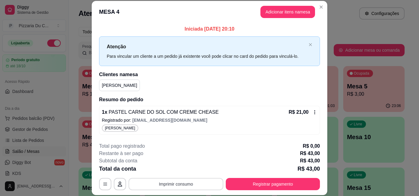
click at [187, 184] on button "Imprimir consumo" at bounding box center [175, 184] width 95 height 12
click at [188, 170] on button "IMPRESSORA" at bounding box center [175, 170] width 44 height 10
click at [254, 190] on button "Registrar pagamento" at bounding box center [273, 184] width 94 height 12
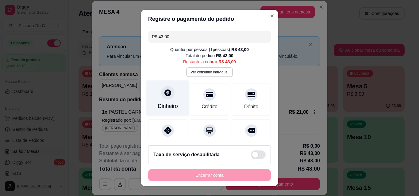
click at [169, 99] on div "Dinheiro" at bounding box center [167, 99] width 43 height 36
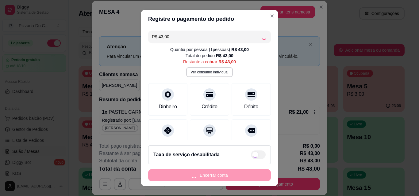
type input "R$ 0,00"
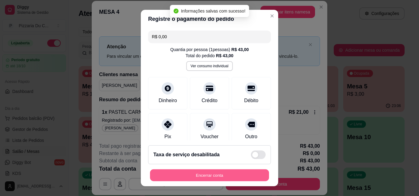
click at [221, 177] on button "Encerrar conta" at bounding box center [209, 176] width 119 height 12
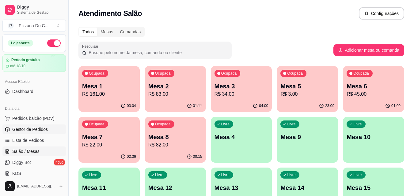
click at [41, 131] on span "Gestor de Pedidos" at bounding box center [30, 130] width 36 height 6
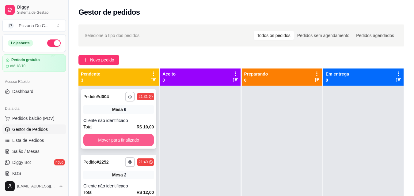
click at [94, 138] on button "Mover para finalizado" at bounding box center [118, 140] width 70 height 12
click at [103, 137] on button "Mover para finalizado" at bounding box center [118, 140] width 70 height 12
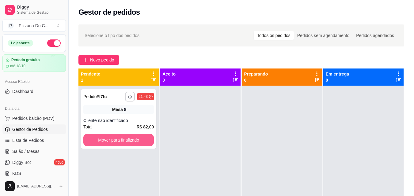
click at [103, 137] on button "Mover para finalizado" at bounding box center [118, 140] width 70 height 12
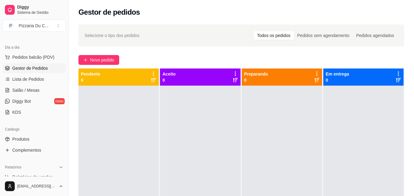
scroll to position [92, 0]
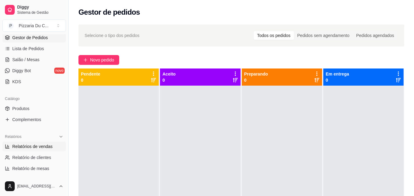
click at [36, 150] on span "Relatórios de vendas" at bounding box center [32, 147] width 40 height 6
select select "ALL"
select select "0"
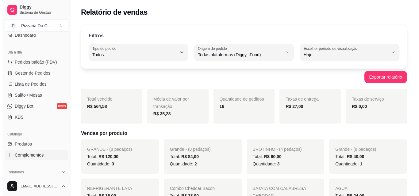
scroll to position [31, 0]
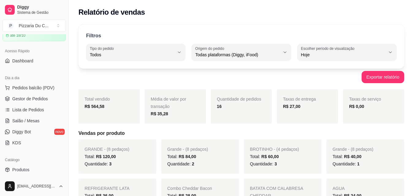
click at [31, 55] on div "Acesso Rápido" at bounding box center [33, 51] width 63 height 10
click at [32, 58] on link "Dashboard" at bounding box center [33, 61] width 63 height 10
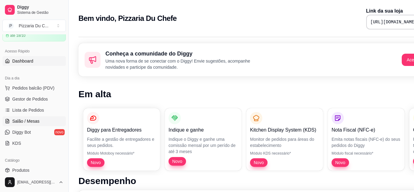
click at [49, 119] on link "Salão / Mesas" at bounding box center [33, 121] width 63 height 10
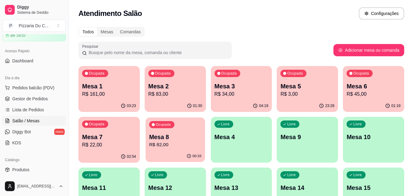
click at [175, 146] on p "R$ 82,00" at bounding box center [175, 145] width 52 height 7
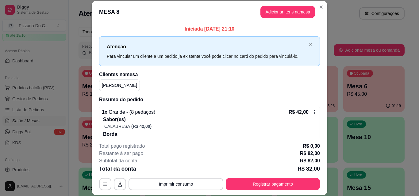
click at [278, 17] on button "Adicionar itens na mesa" at bounding box center [287, 12] width 55 height 12
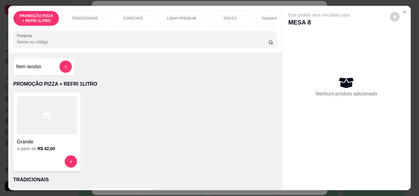
click at [34, 73] on div "Item avulso" at bounding box center [44, 67] width 56 height 12
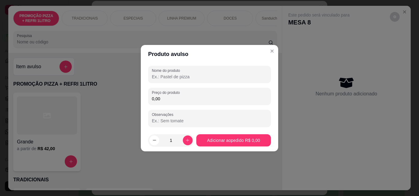
click at [173, 78] on input "Nome do produto" at bounding box center [209, 77] width 115 height 6
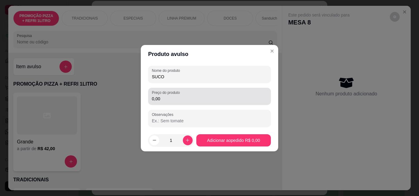
type input "SUCO"
click at [181, 100] on input "0,00" at bounding box center [209, 99] width 115 height 6
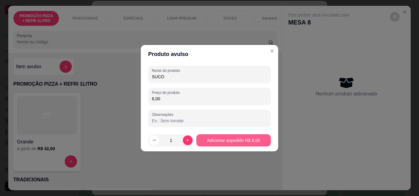
type input "6,00"
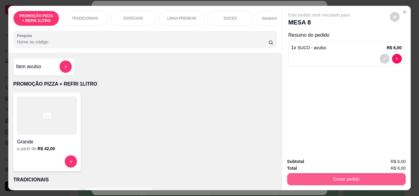
click at [332, 174] on button "Enviar pedido" at bounding box center [346, 179] width 119 height 12
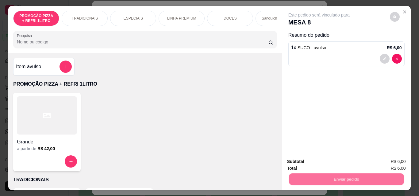
click at [378, 162] on button "Enviar pedido" at bounding box center [390, 161] width 34 height 11
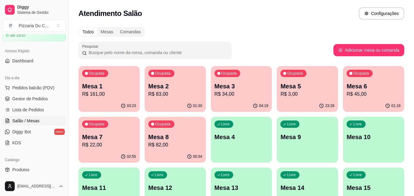
click at [368, 99] on div "Ocupada Mesa 6 R$ 45,00" at bounding box center [373, 83] width 61 height 34
click at [37, 99] on span "Gestor de Pedidos" at bounding box center [30, 99] width 36 height 6
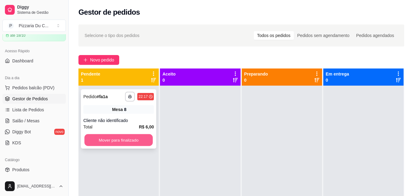
click at [139, 142] on button "Mover para finalizado" at bounding box center [118, 141] width 68 height 12
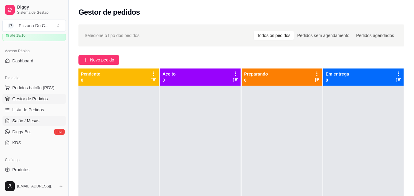
click at [49, 117] on link "Salão / Mesas" at bounding box center [33, 121] width 63 height 10
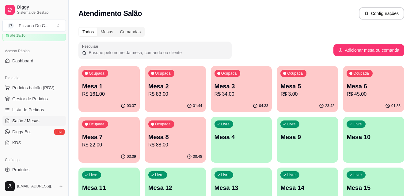
click at [189, 95] on p "R$ 83,00" at bounding box center [175, 94] width 54 height 7
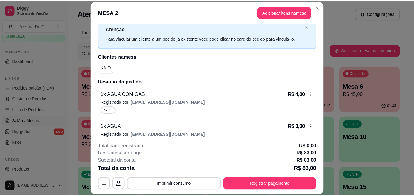
scroll to position [141, 0]
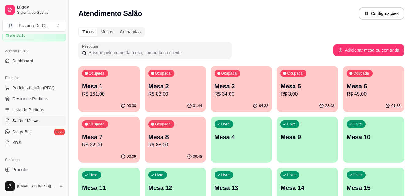
click at [224, 85] on p "Mesa 3" at bounding box center [242, 86] width 54 height 9
click at [299, 103] on div "23:43" at bounding box center [307, 106] width 61 height 12
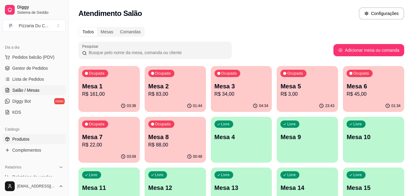
scroll to position [123, 0]
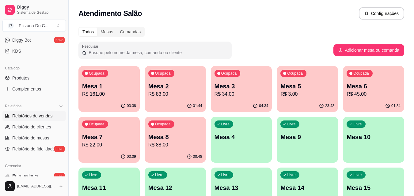
click at [40, 120] on link "Relatórios de vendas" at bounding box center [33, 116] width 63 height 10
select select "ALL"
select select "0"
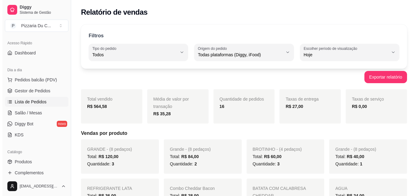
scroll to position [31, 0]
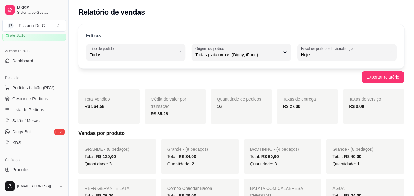
click at [34, 66] on div "Acesso Rápido Dashboard" at bounding box center [34, 56] width 68 height 25
click at [36, 64] on link "Dashboard" at bounding box center [33, 61] width 63 height 10
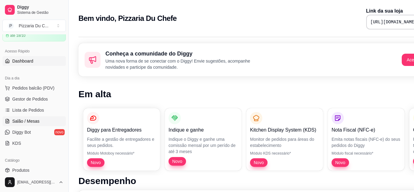
click at [45, 122] on link "Salão / Mesas" at bounding box center [33, 121] width 63 height 10
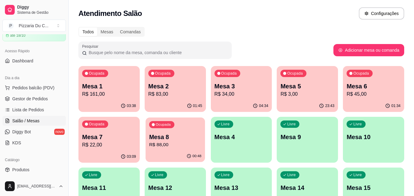
click at [182, 145] on p "R$ 88,00" at bounding box center [175, 145] width 52 height 7
click at [155, 92] on p "R$ 83,00" at bounding box center [175, 94] width 54 height 7
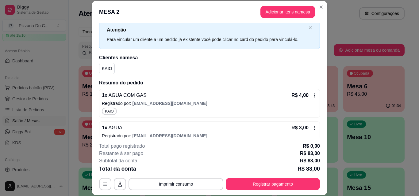
scroll to position [31, 0]
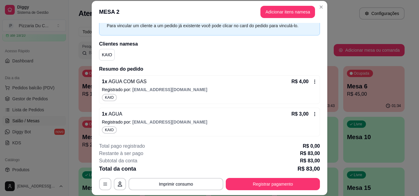
click at [262, 87] on p "Registrado por: [EMAIL_ADDRESS][DOMAIN_NAME]" at bounding box center [209, 90] width 215 height 6
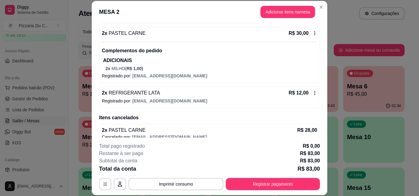
scroll to position [202, 0]
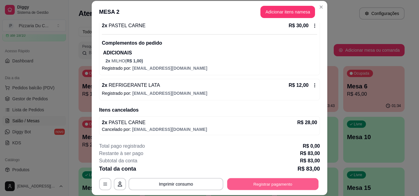
click at [278, 187] on button "Registrar pagamento" at bounding box center [272, 184] width 91 height 12
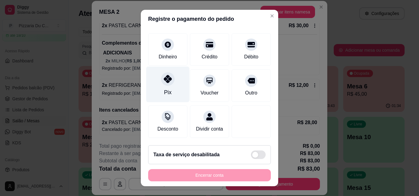
scroll to position [57, 0]
click at [163, 67] on div "Pix" at bounding box center [167, 85] width 43 height 36
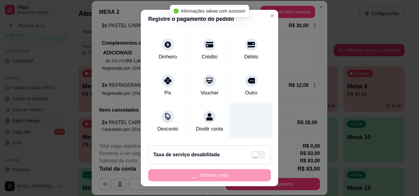
type input "R$ 0,00"
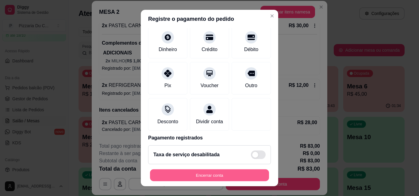
click at [232, 175] on button "Encerrar conta" at bounding box center [209, 176] width 119 height 12
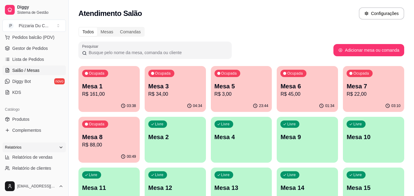
scroll to position [92, 0]
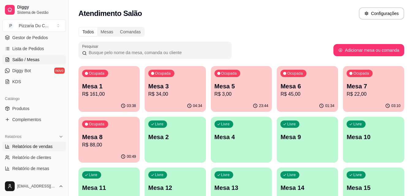
click at [28, 143] on link "Relatórios de vendas" at bounding box center [33, 147] width 63 height 10
select select "ALL"
select select "0"
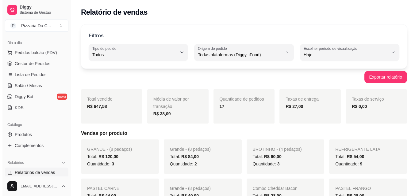
scroll to position [31, 0]
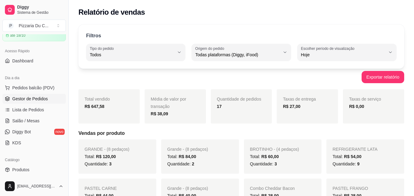
click at [32, 97] on span "Gestor de Pedidos" at bounding box center [30, 99] width 36 height 6
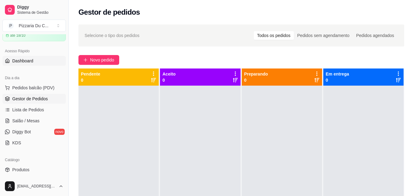
click at [40, 62] on link "Dashboard" at bounding box center [33, 61] width 63 height 10
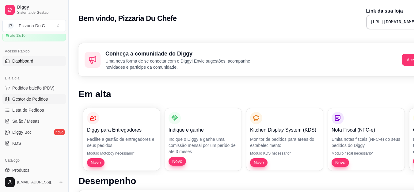
click at [44, 102] on link "Gestor de Pedidos" at bounding box center [33, 99] width 63 height 10
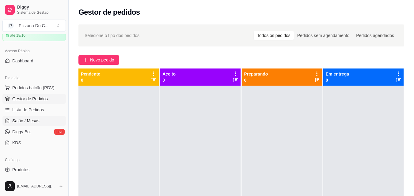
click at [41, 119] on link "Salão / Mesas" at bounding box center [33, 121] width 63 height 10
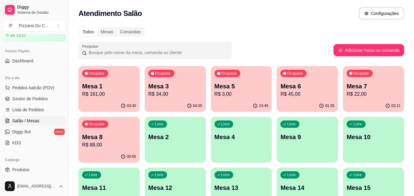
click at [134, 128] on div "Ocupada Mesa 8 R$ 88,00" at bounding box center [108, 134] width 61 height 34
click at [171, 145] on div "Livre Mesa 2" at bounding box center [175, 136] width 61 height 39
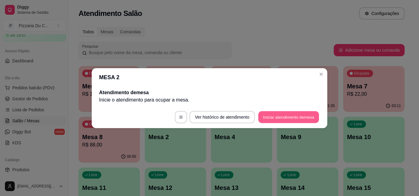
click at [270, 115] on button "Iniciar atendimento de mesa" at bounding box center [288, 117] width 61 height 12
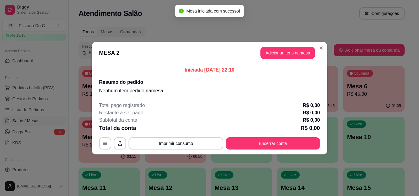
click at [283, 55] on button "Adicionar itens na mesa" at bounding box center [287, 53] width 55 height 12
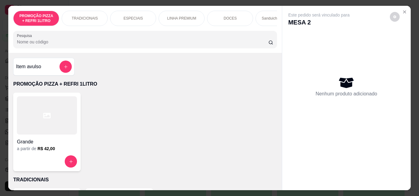
scroll to position [0, 219]
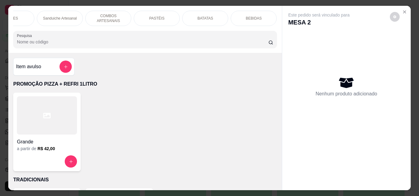
click at [261, 13] on div "BEBIDAS" at bounding box center [253, 18] width 46 height 15
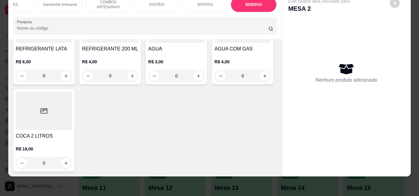
scroll to position [2503, 0]
click at [193, 81] on button "increase-product-quantity" at bounding box center [198, 76] width 10 height 10
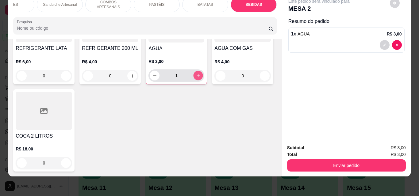
click at [193, 81] on button "increase-product-quantity" at bounding box center [198, 76] width 10 height 10
type input "2"
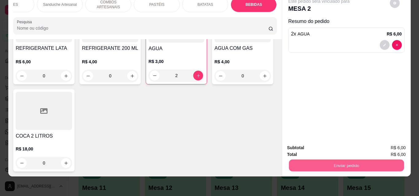
click at [374, 162] on button "Enviar pedido" at bounding box center [345, 166] width 115 height 12
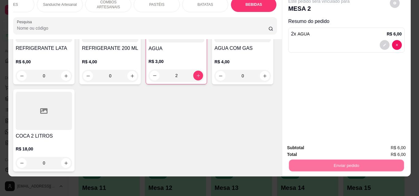
click at [380, 145] on button "Enviar pedido" at bounding box center [389, 146] width 35 height 12
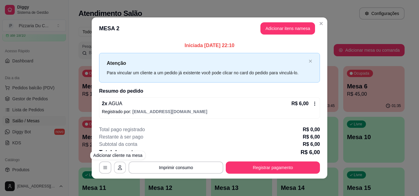
click at [121, 167] on button "button" at bounding box center [120, 168] width 12 height 12
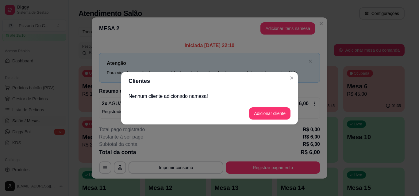
click at [257, 119] on button "Adicionar cliente" at bounding box center [269, 114] width 41 height 12
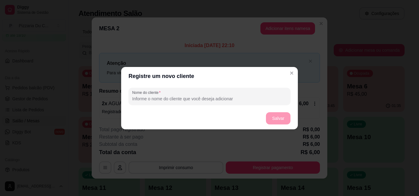
click at [215, 100] on input "Nome do cliente" at bounding box center [209, 99] width 154 height 6
type input "ANELITA"
click at [277, 121] on button "Salvar" at bounding box center [278, 118] width 24 height 12
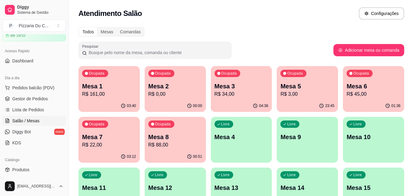
click at [352, 91] on p "R$ 45,00" at bounding box center [374, 94] width 54 height 7
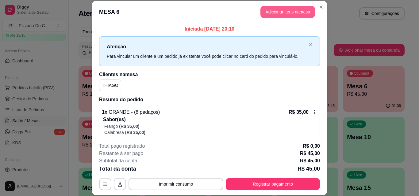
click at [287, 7] on button "Adicionar itens na mesa" at bounding box center [287, 12] width 55 height 12
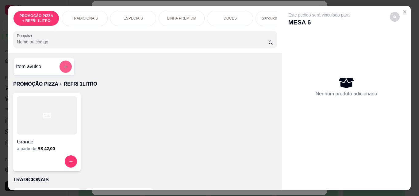
click at [64, 67] on icon "add-separate-item" at bounding box center [65, 67] width 5 height 5
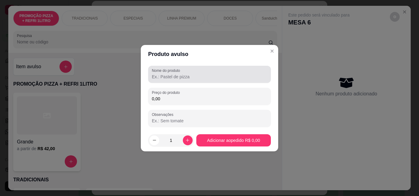
click at [161, 76] on input "Nome do produto" at bounding box center [209, 77] width 115 height 6
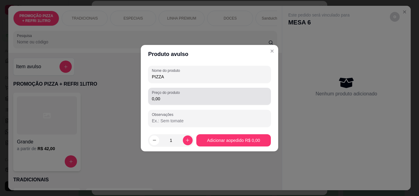
type input "PIZZA"
click at [168, 100] on input "0,00" at bounding box center [209, 99] width 115 height 6
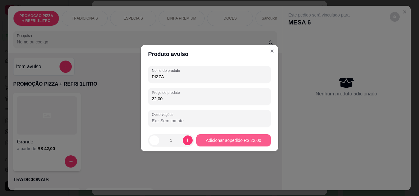
type input "22,00"
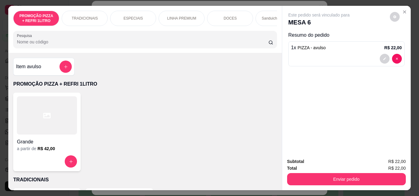
click at [70, 69] on div "Item avulso" at bounding box center [43, 67] width 61 height 18
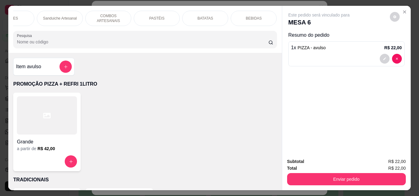
click at [264, 17] on div "BEBIDAS" at bounding box center [253, 18] width 46 height 15
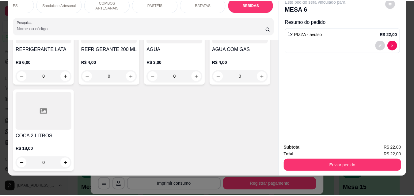
scroll to position [2350, 0]
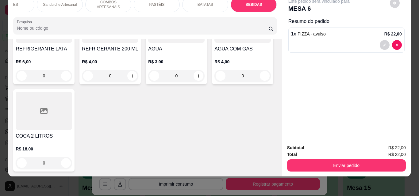
type input "1"
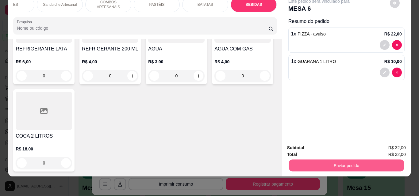
click at [331, 162] on button "Enviar pedido" at bounding box center [345, 166] width 115 height 12
click at [387, 146] on button "Enviar pedido" at bounding box center [390, 145] width 34 height 11
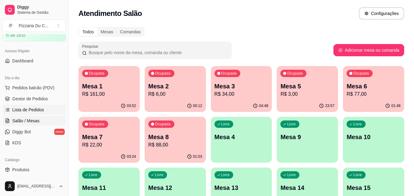
click at [37, 107] on span "Lista de Pedidos" at bounding box center [28, 110] width 32 height 6
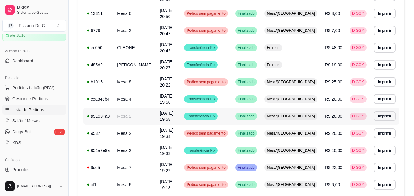
scroll to position [378, 0]
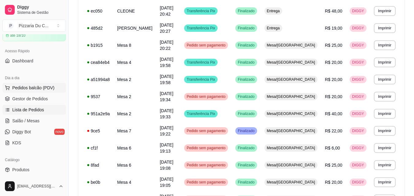
click at [48, 89] on span "Pedidos balcão (PDV)" at bounding box center [33, 88] width 42 height 6
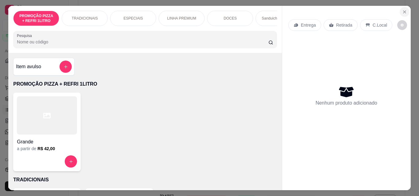
click at [402, 13] on button "Close" at bounding box center [404, 12] width 10 height 10
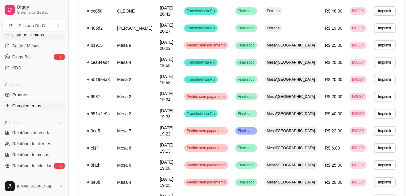
scroll to position [123, 0]
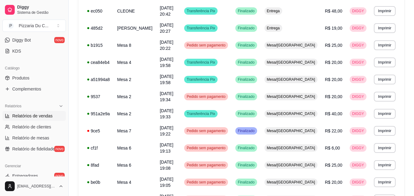
click at [35, 114] on span "Relatórios de vendas" at bounding box center [32, 116] width 40 height 6
select select "ALL"
select select "0"
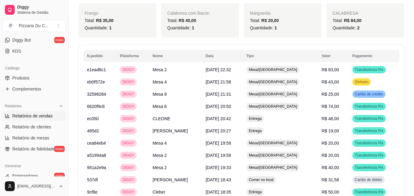
scroll to position [487, 0]
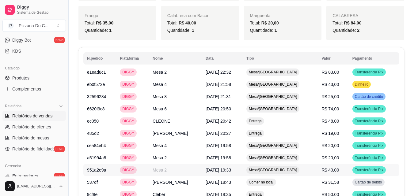
drag, startPoint x: 237, startPoint y: 163, endPoint x: 223, endPoint y: 165, distance: 14.9
drag, startPoint x: 223, startPoint y: 165, endPoint x: 405, endPoint y: 70, distance: 205.6
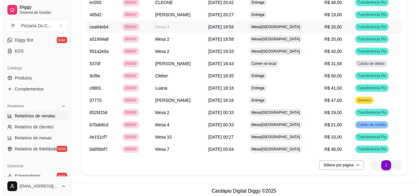
scroll to position [610, 0]
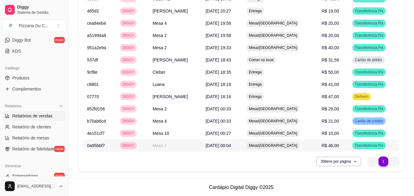
click at [235, 142] on td "[DATE] 00:04" at bounding box center [222, 146] width 41 height 12
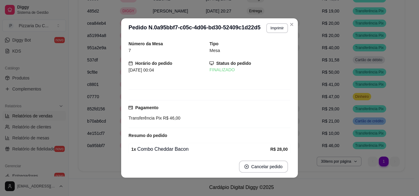
click at [272, 163] on button "Cancelar pedido" at bounding box center [263, 167] width 49 height 12
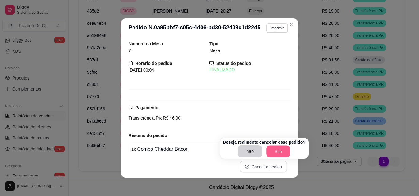
click at [285, 154] on button "Sim" at bounding box center [278, 152] width 24 height 12
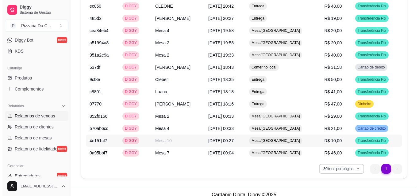
scroll to position [597, 0]
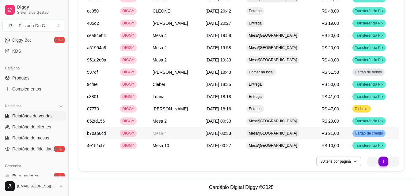
click at [325, 132] on span "R$ 21,00" at bounding box center [329, 133] width 17 height 5
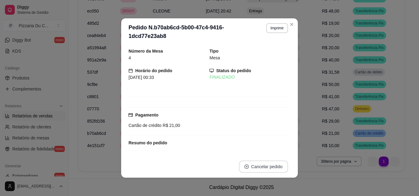
click at [264, 164] on button "Cancelar pedido" at bounding box center [263, 167] width 49 height 12
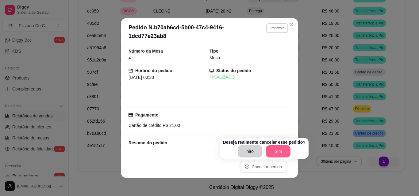
click at [280, 149] on button "Sim" at bounding box center [278, 152] width 25 height 12
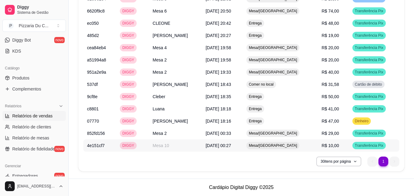
click at [243, 148] on td "[DATE] 00:27" at bounding box center [222, 146] width 41 height 12
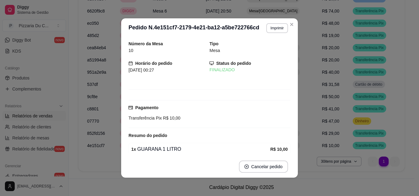
click at [261, 164] on button "Cancelar pedido" at bounding box center [263, 167] width 49 height 12
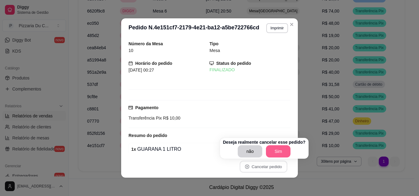
click at [279, 150] on button "Sim" at bounding box center [278, 152] width 25 height 12
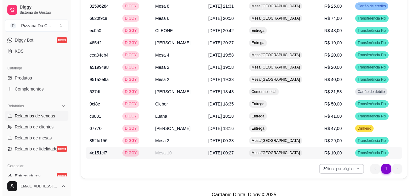
scroll to position [573, 0]
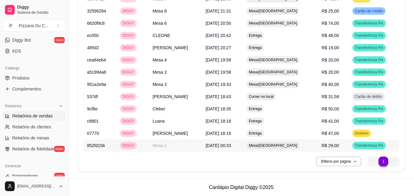
click at [258, 150] on td "Mesa/[GEOGRAPHIC_DATA]" at bounding box center [280, 146] width 75 height 12
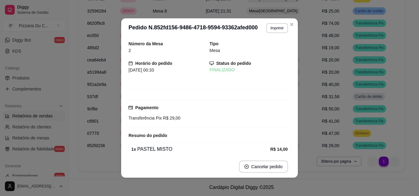
click at [269, 162] on button "Cancelar pedido" at bounding box center [263, 167] width 49 height 12
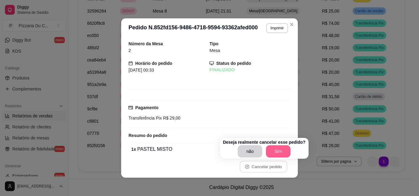
click at [279, 157] on button "Sim" at bounding box center [278, 152] width 25 height 12
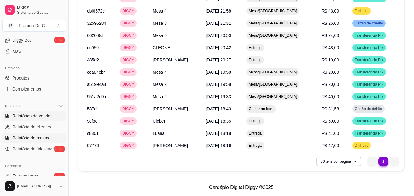
scroll to position [561, 0]
click at [29, 116] on span "Relatórios de vendas" at bounding box center [32, 116] width 40 height 6
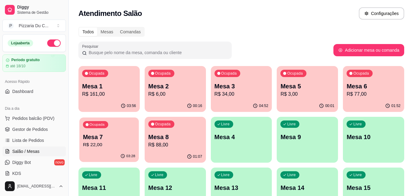
click at [123, 150] on div "Ocupada Mesa 7 R$ 22,00" at bounding box center [108, 134] width 59 height 33
click at [363, 83] on p "Mesa 6" at bounding box center [374, 86] width 54 height 9
click at [56, 93] on link "Dashboard" at bounding box center [33, 92] width 63 height 10
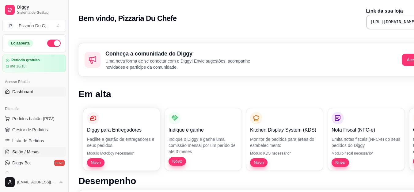
click at [51, 149] on link "Salão / Mesas" at bounding box center [33, 152] width 63 height 10
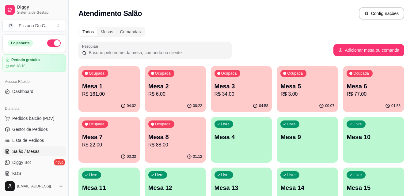
click at [358, 90] on div "Mesa 6 R$ 77,00" at bounding box center [374, 90] width 54 height 16
click at [185, 100] on div "Ocupada Mesa 2 R$ 6,00" at bounding box center [175, 83] width 61 height 34
click at [259, 77] on div "Ocupada Mesa 3 R$ 34,00" at bounding box center [241, 83] width 61 height 34
click at [110, 133] on div "Ocupada Mesa 7 R$ 22,00" at bounding box center [108, 134] width 61 height 34
click at [156, 154] on div "01:13" at bounding box center [175, 157] width 59 height 12
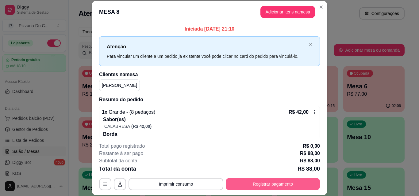
click at [283, 183] on button "Registrar pagamento" at bounding box center [273, 184] width 94 height 12
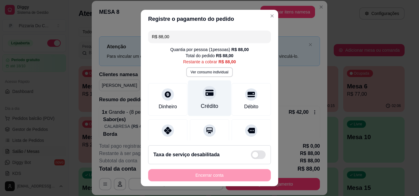
click at [212, 106] on div "Crédito" at bounding box center [209, 99] width 43 height 36
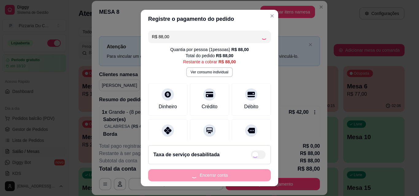
type input "R$ 0,00"
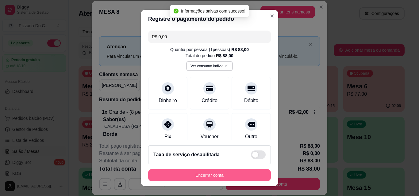
click at [225, 177] on button "Encerrar conta" at bounding box center [209, 175] width 123 height 12
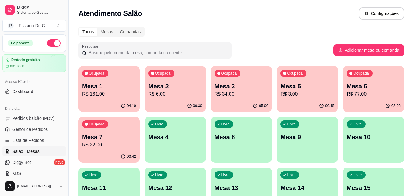
drag, startPoint x: 146, startPoint y: -3, endPoint x: 156, endPoint y: 162, distance: 165.8
click at [142, 44] on div "Atendimento Salão Configurações Todos Mesas Comandas Pesquisar Adicionar mesa o…" at bounding box center [241, 136] width 345 height 272
drag, startPoint x: 173, startPoint y: 30, endPoint x: 126, endPoint y: 1, distance: 55.2
click at [173, 30] on div "Todos Mesas Comandas" at bounding box center [241, 32] width 326 height 10
click at [110, 148] on p "R$ 22,00" at bounding box center [109, 145] width 54 height 7
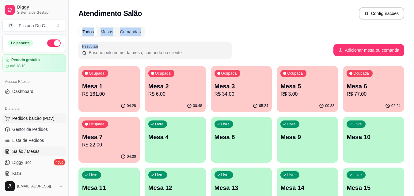
click at [48, 118] on span "Pedidos balcão (PDV)" at bounding box center [33, 119] width 42 height 6
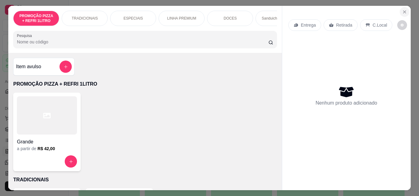
click at [399, 12] on button "Close" at bounding box center [404, 12] width 10 height 10
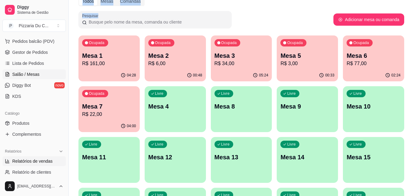
scroll to position [92, 0]
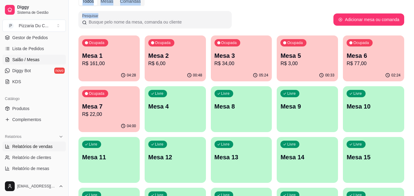
click at [40, 145] on span "Relatórios de vendas" at bounding box center [32, 147] width 40 height 6
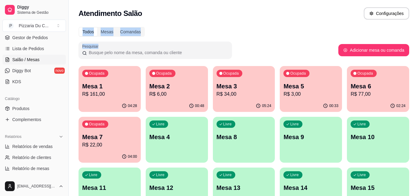
select select "ALL"
select select "0"
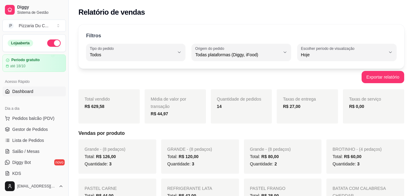
click at [43, 89] on link "Dashboard" at bounding box center [33, 92] width 63 height 10
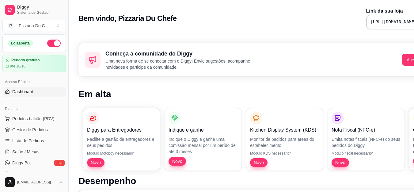
click at [47, 46] on button "button" at bounding box center [53, 43] width 13 height 7
